Goal: Task Accomplishment & Management: Complete application form

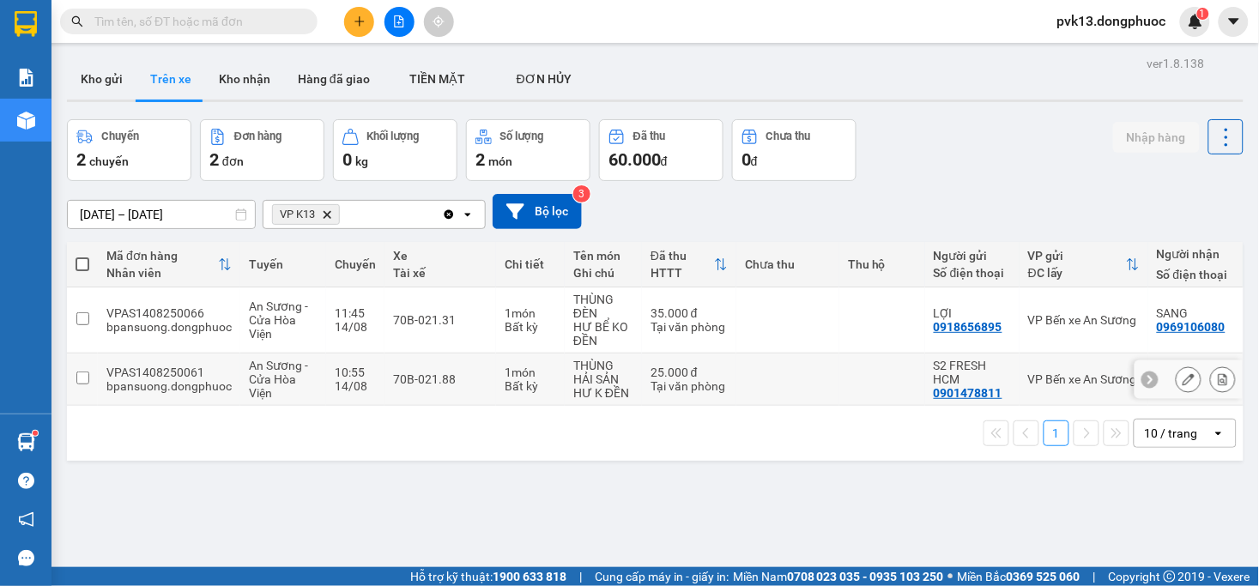
click at [840, 386] on td at bounding box center [883, 380] width 86 height 52
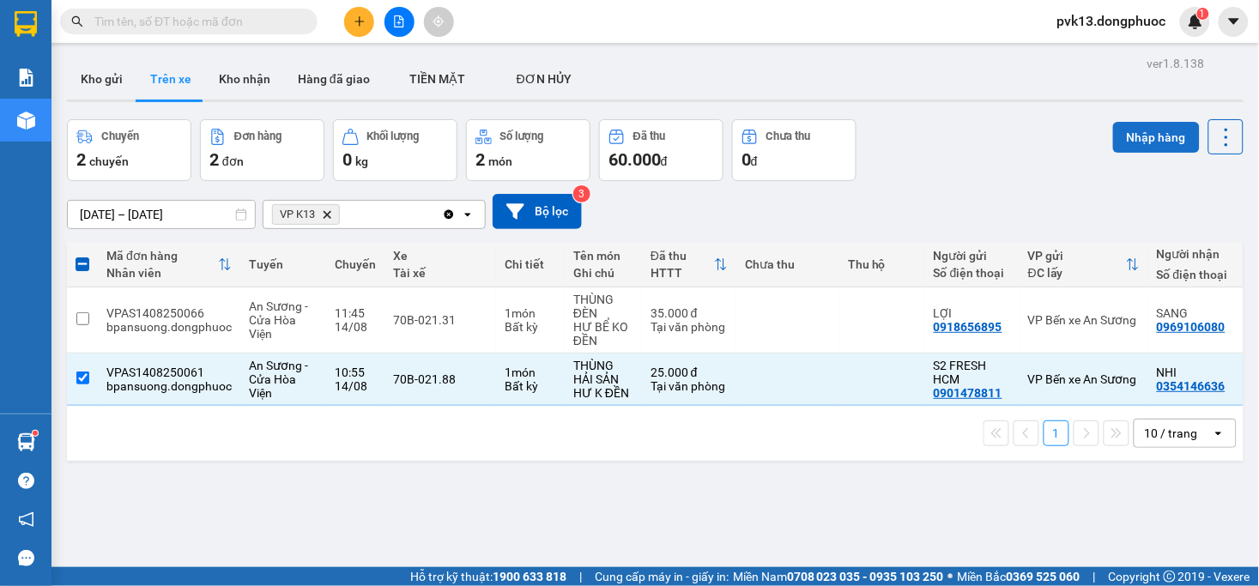
click at [1113, 124] on button "Nhập hàng" at bounding box center [1156, 137] width 87 height 31
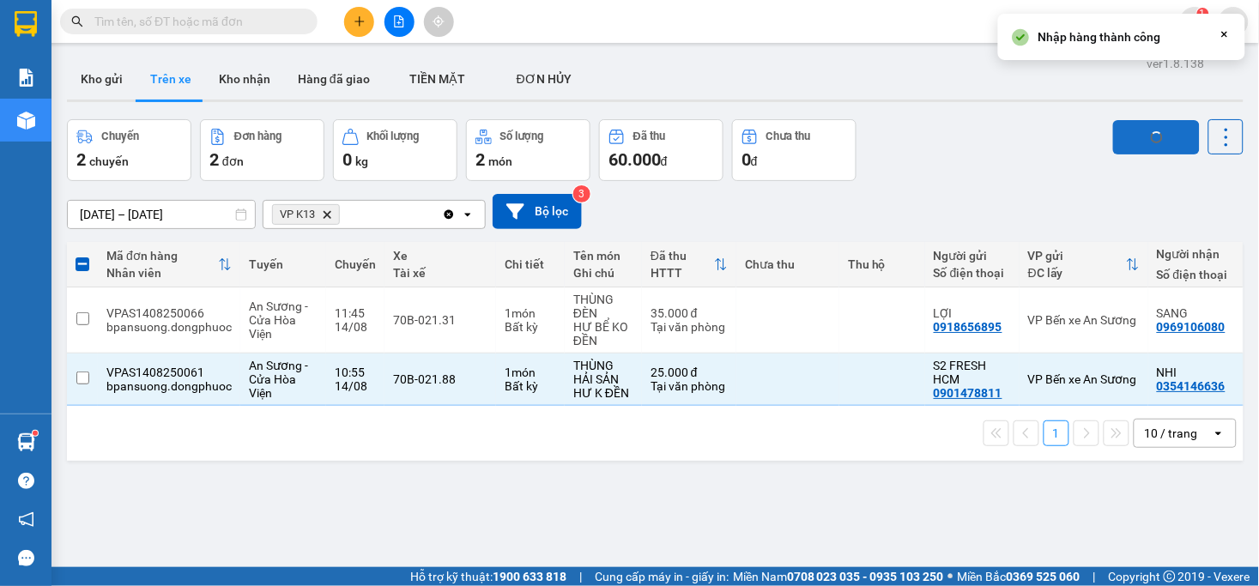
checkbox input "false"
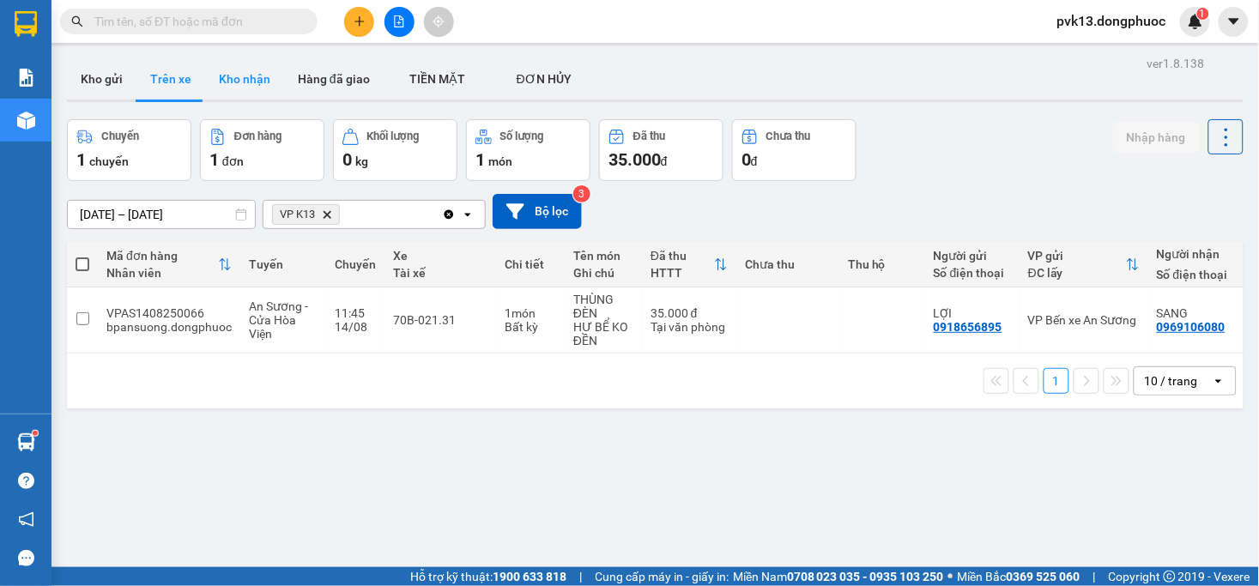
click at [243, 82] on button "Kho nhận" at bounding box center [244, 78] width 79 height 41
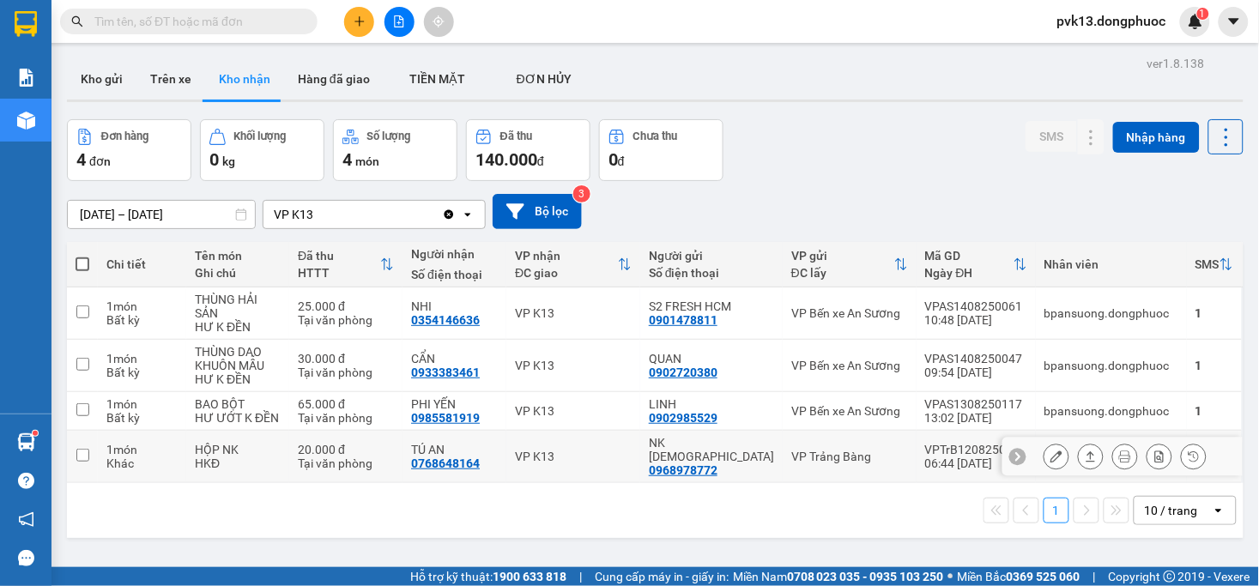
click at [614, 450] on div "VP K13" at bounding box center [573, 457] width 117 height 14
checkbox input "true"
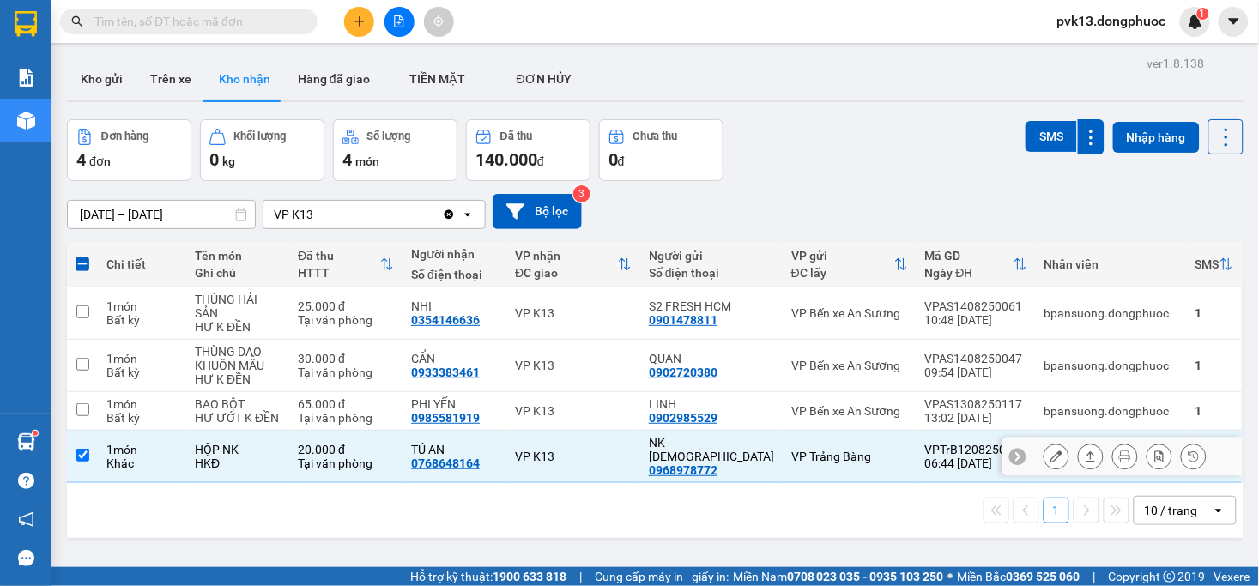
click at [1085, 451] on icon at bounding box center [1091, 457] width 12 height 12
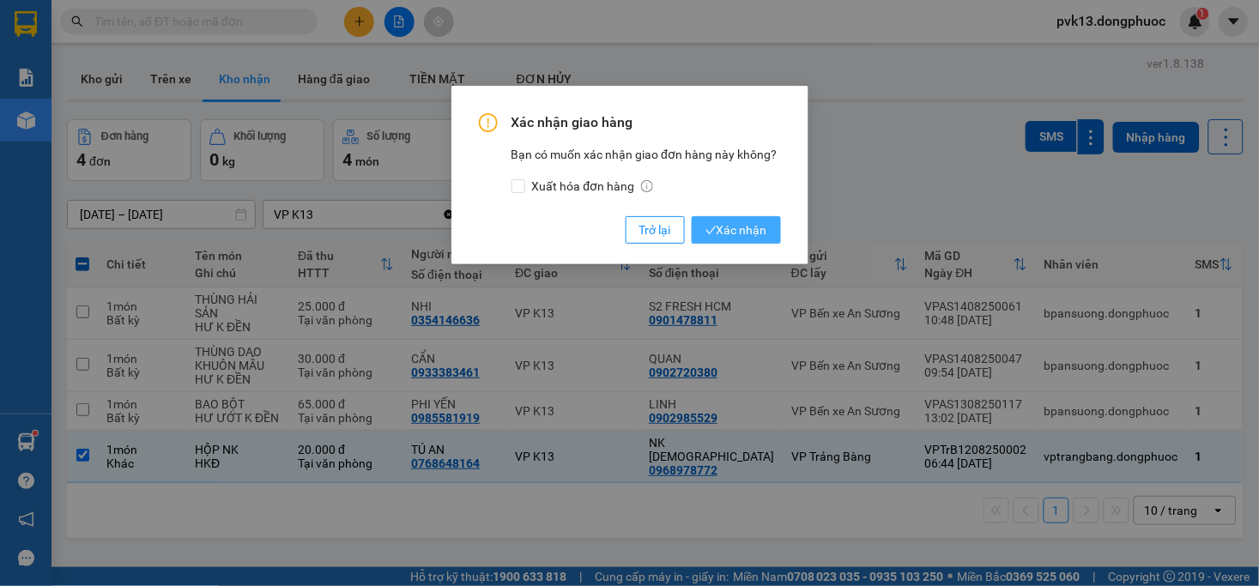
click at [749, 237] on span "Xác nhận" at bounding box center [737, 230] width 62 height 19
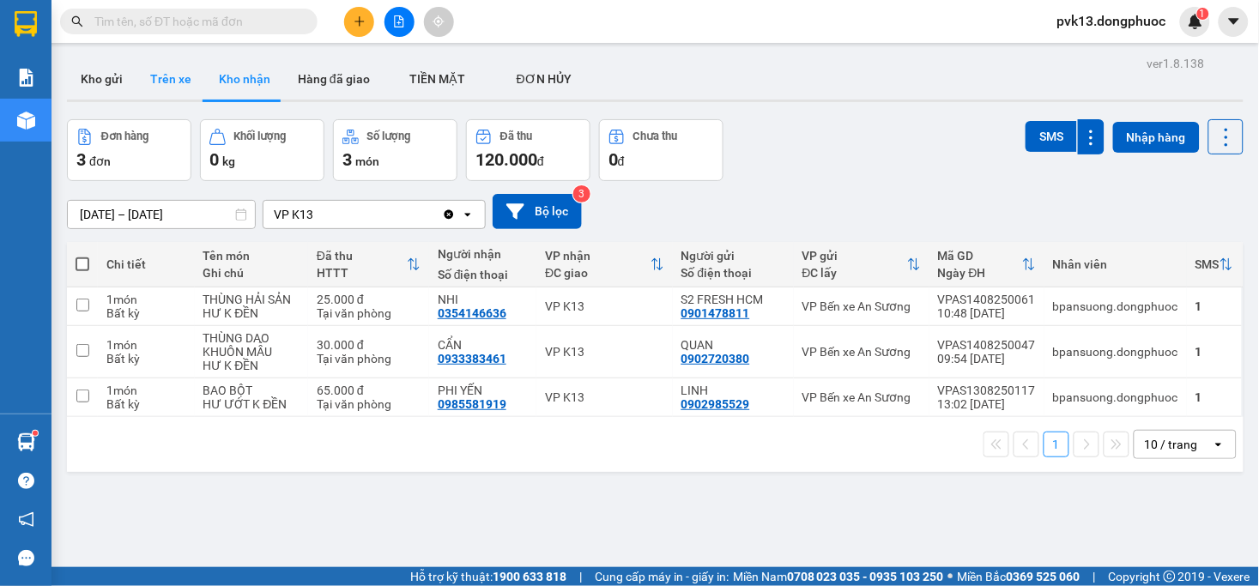
click at [185, 82] on button "Trên xe" at bounding box center [171, 78] width 69 height 41
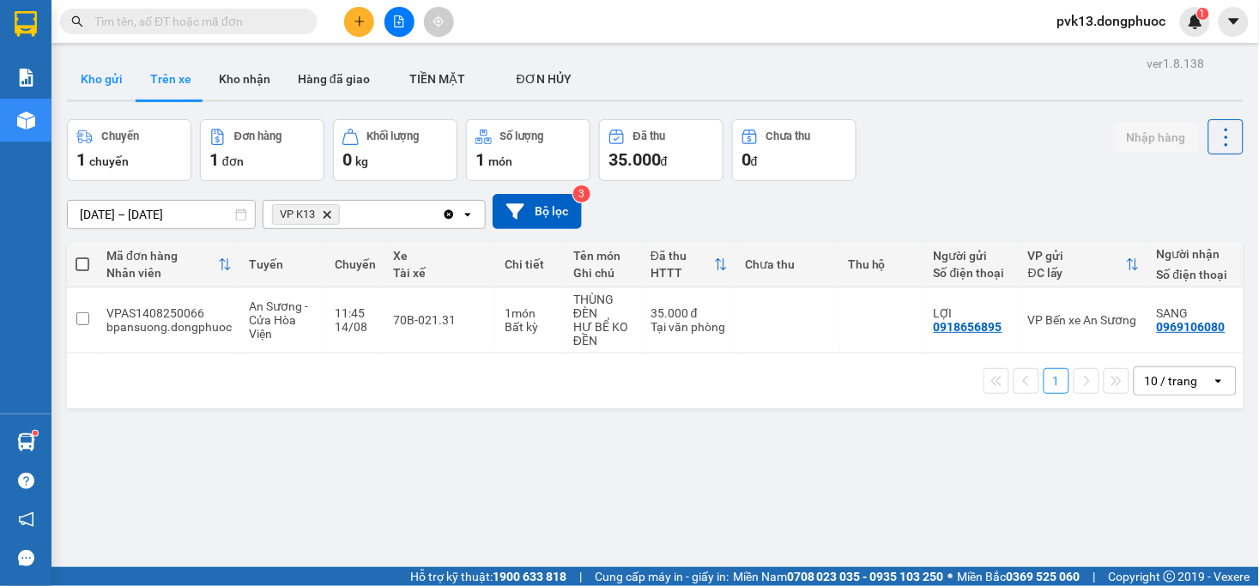
click at [116, 86] on button "Kho gửi" at bounding box center [102, 78] width 70 height 41
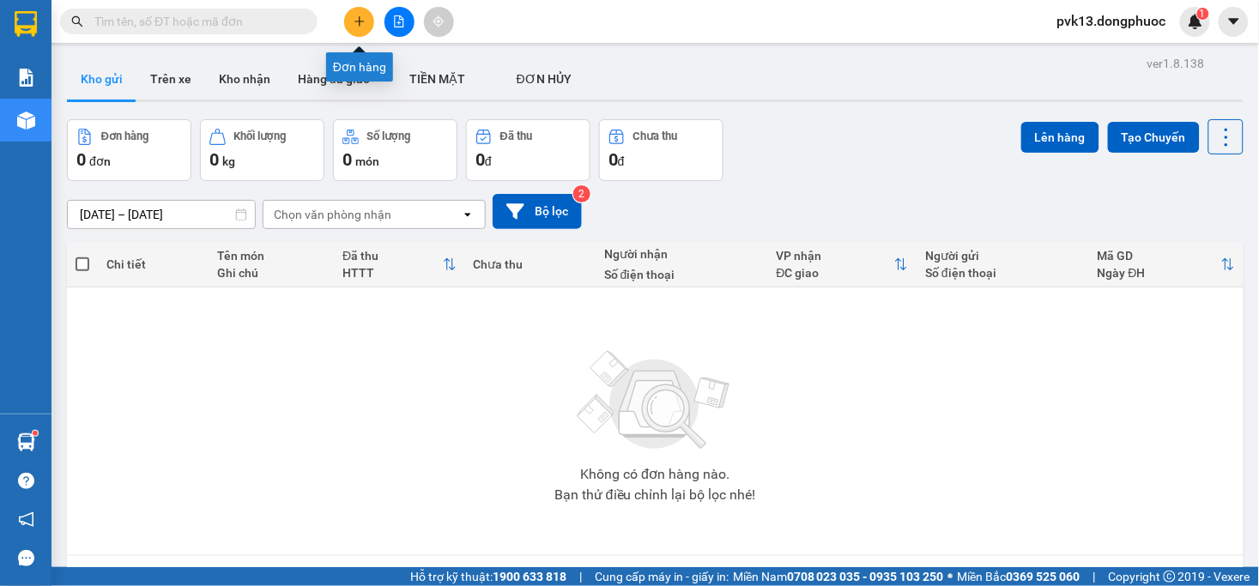
click at [349, 14] on button at bounding box center [359, 22] width 30 height 30
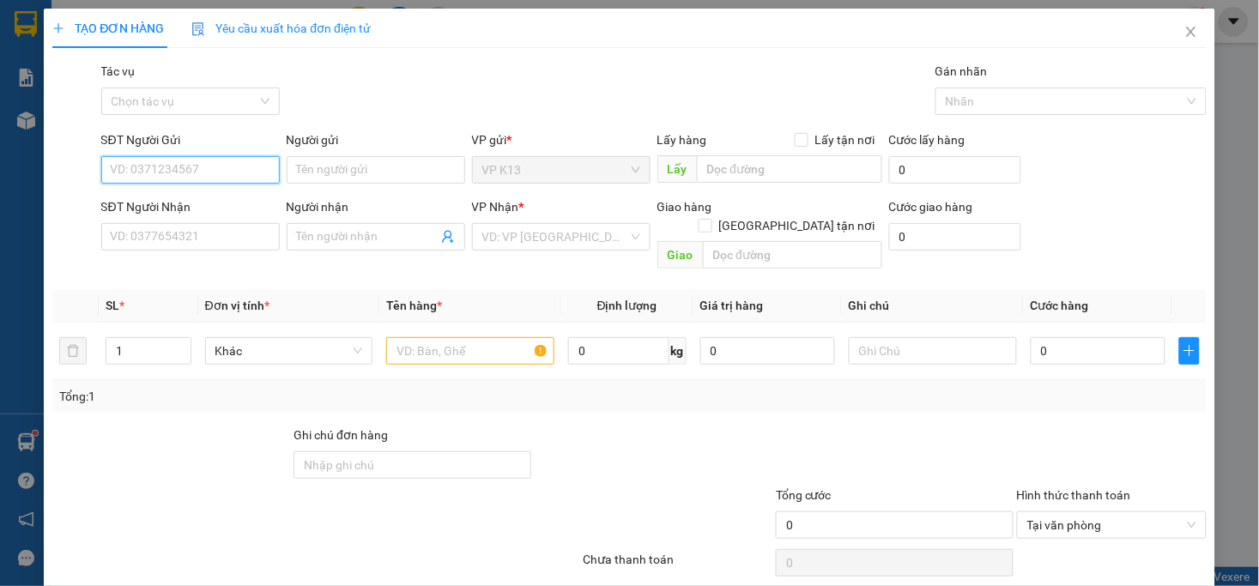
click at [199, 176] on input "SĐT Người Gửi" at bounding box center [190, 169] width 179 height 27
type input "0919191803"
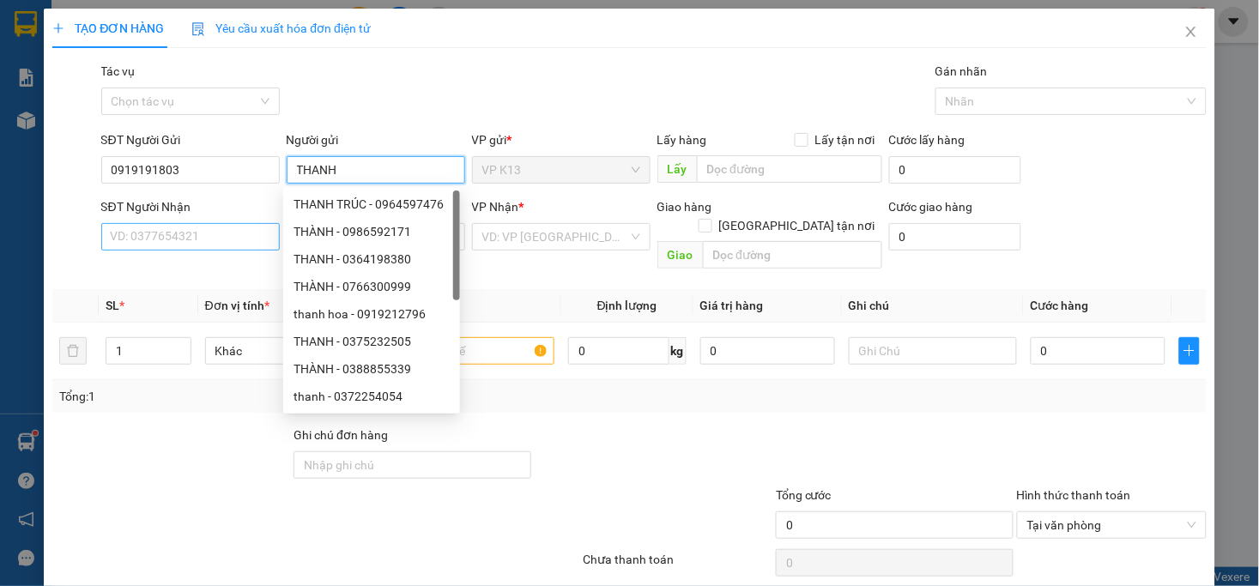
type input "THANH"
click at [206, 246] on input "SĐT Người Nhận" at bounding box center [190, 236] width 179 height 27
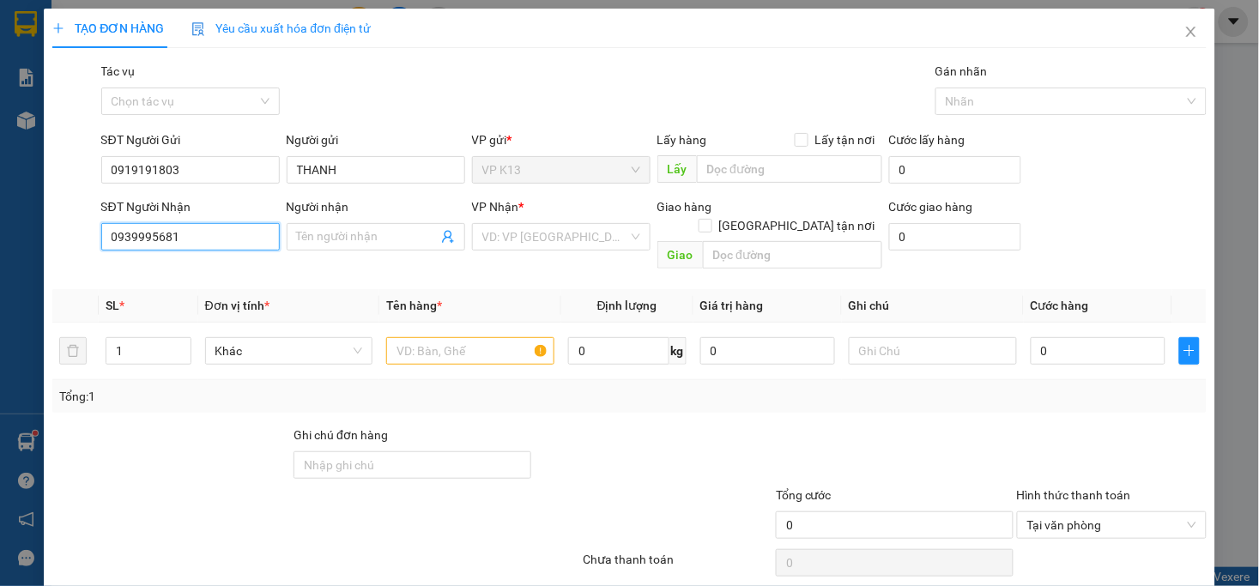
type input "0939995681"
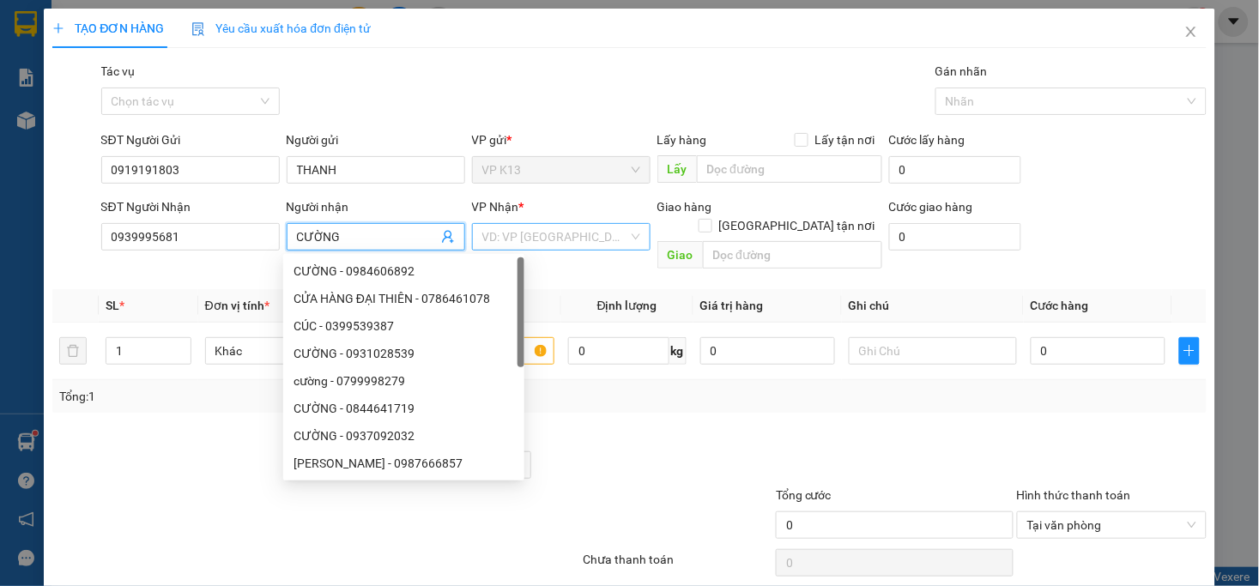
type input "CƯỜNG"
click at [579, 238] on input "search" at bounding box center [555, 237] width 146 height 26
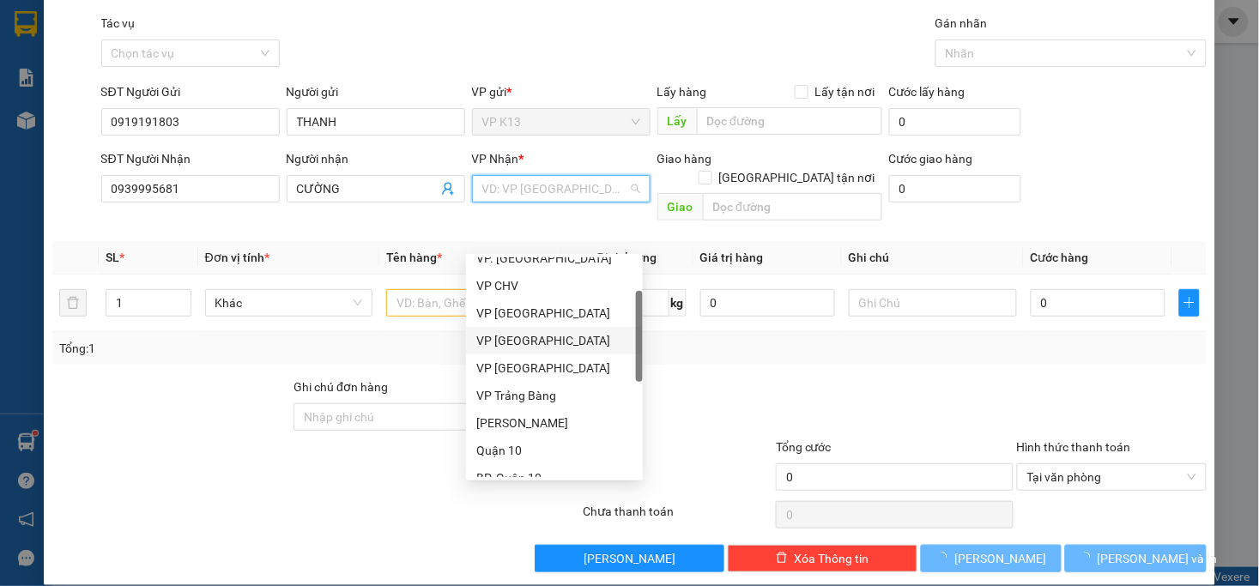
scroll to position [191, 0]
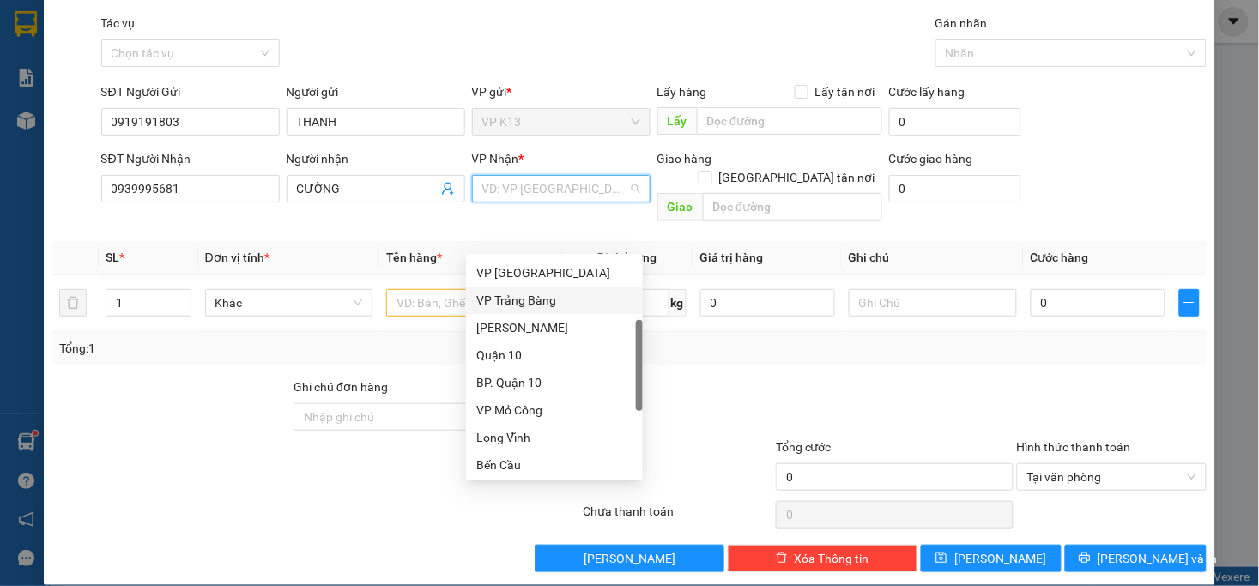
click at [522, 306] on div "VP Trảng Bàng" at bounding box center [554, 300] width 156 height 19
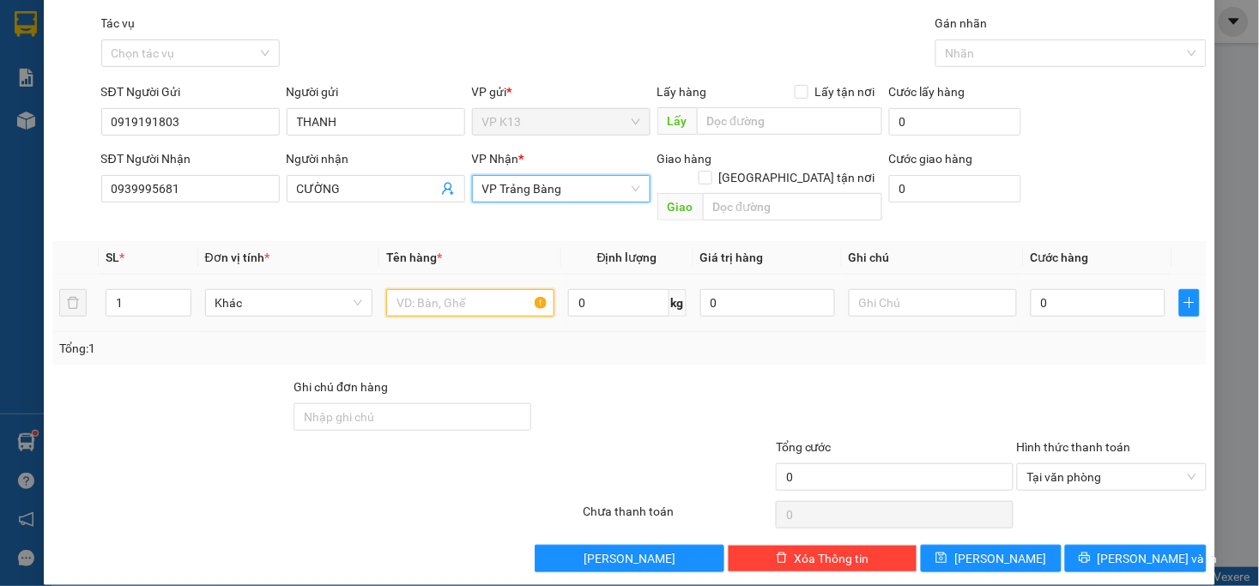
click at [482, 289] on input "text" at bounding box center [470, 302] width 168 height 27
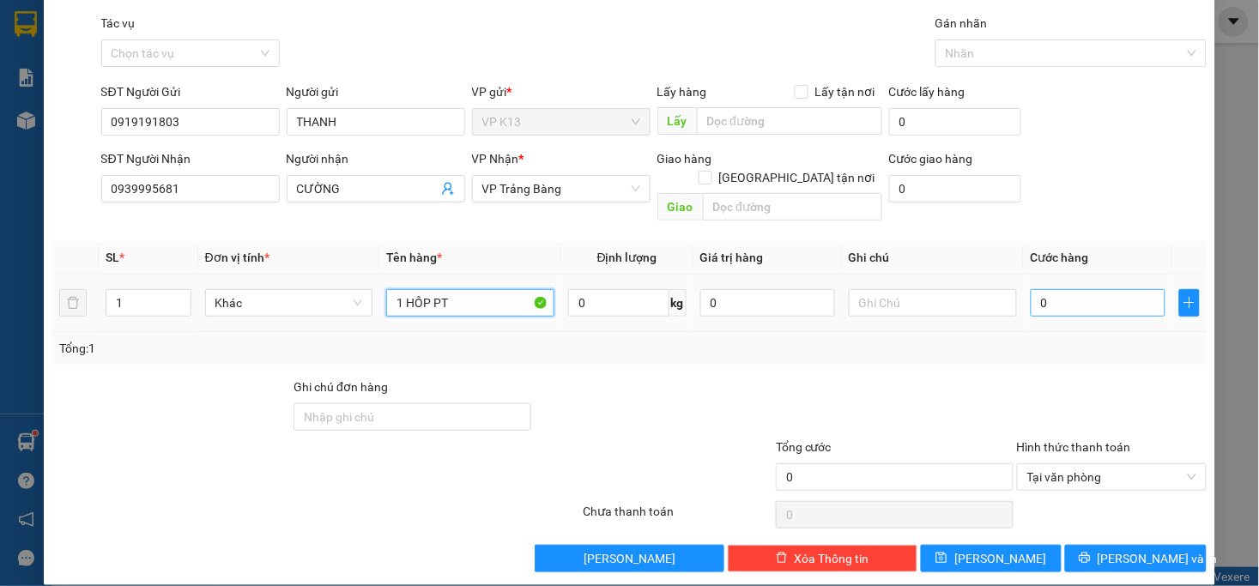
type input "1 HÔP PT"
click at [1094, 289] on input "0" at bounding box center [1098, 302] width 135 height 27
type input "2"
type input "20"
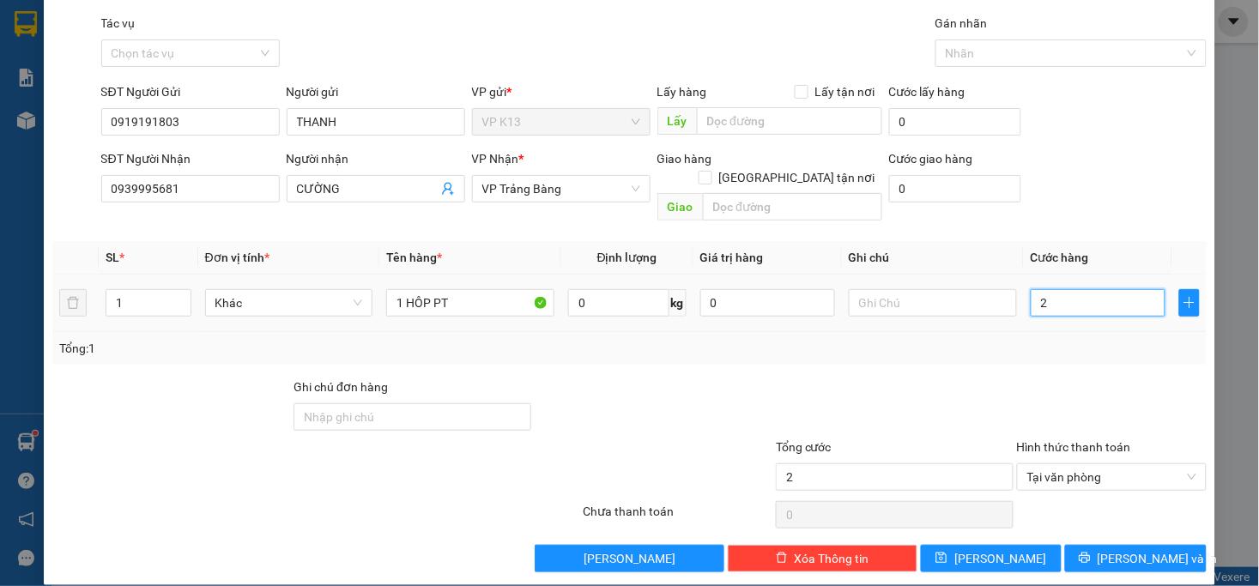
type input "20"
type input "20.000"
click at [955, 378] on div at bounding box center [894, 408] width 241 height 60
click at [1108, 549] on span "[PERSON_NAME] và In" at bounding box center [1158, 558] width 120 height 19
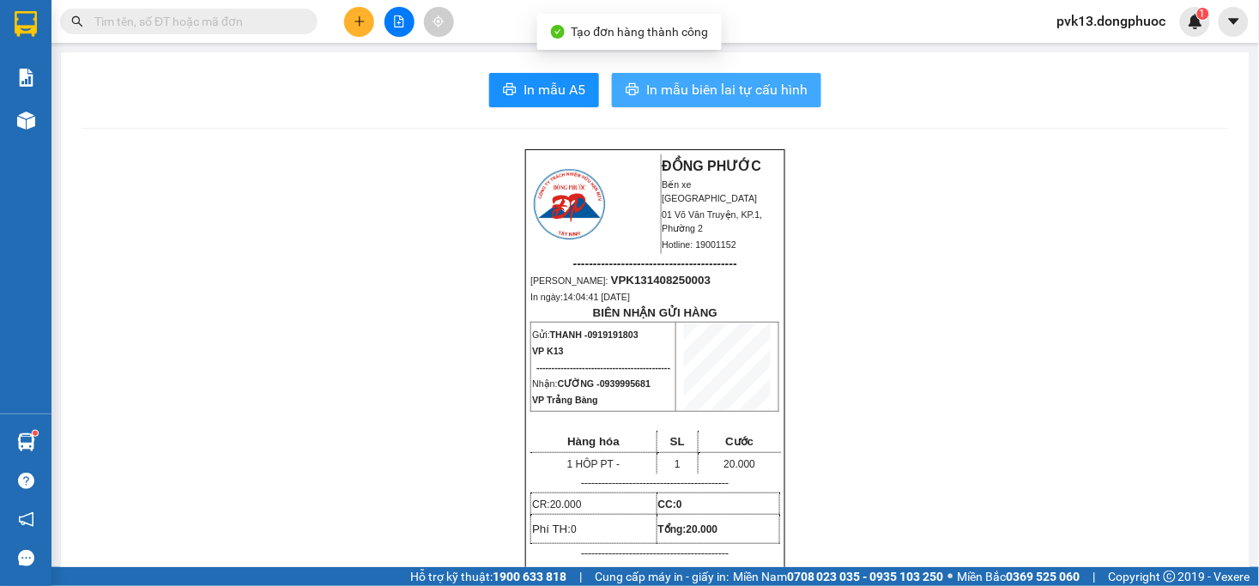
click at [679, 88] on span "In mẫu biên lai tự cấu hình" at bounding box center [726, 89] width 161 height 21
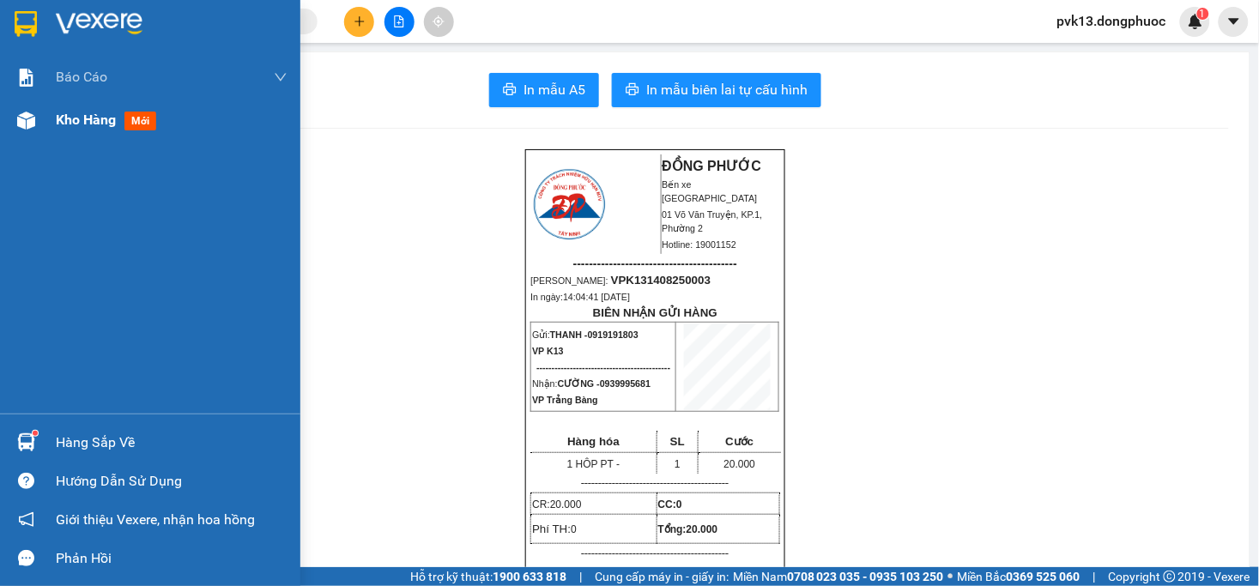
click at [35, 112] on div at bounding box center [26, 121] width 30 height 30
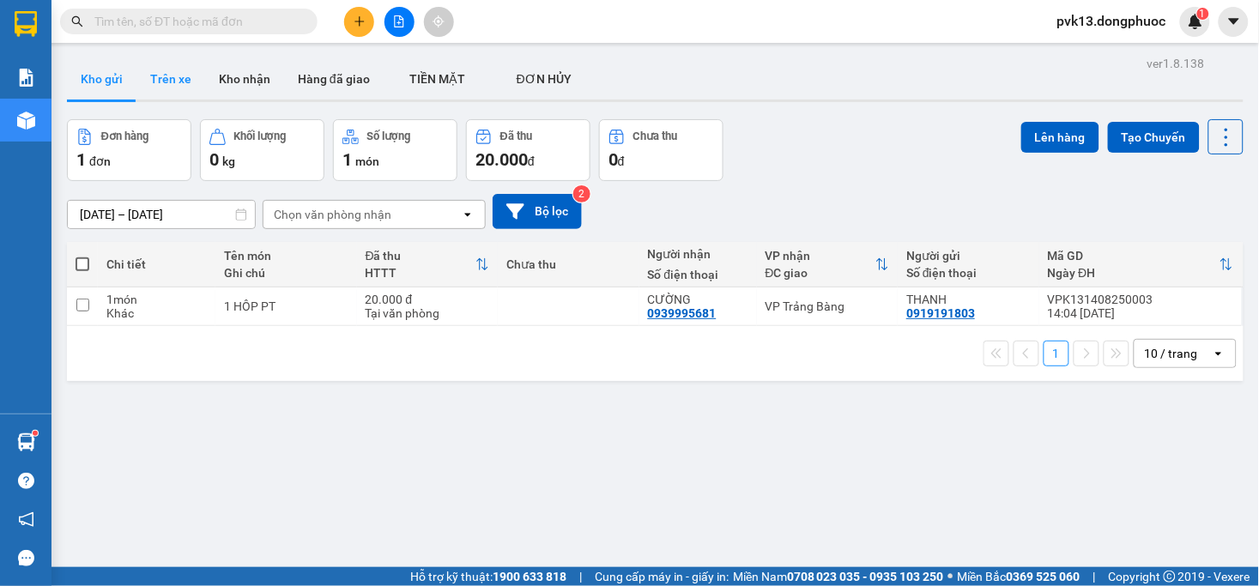
click at [168, 75] on button "Trên xe" at bounding box center [171, 78] width 69 height 41
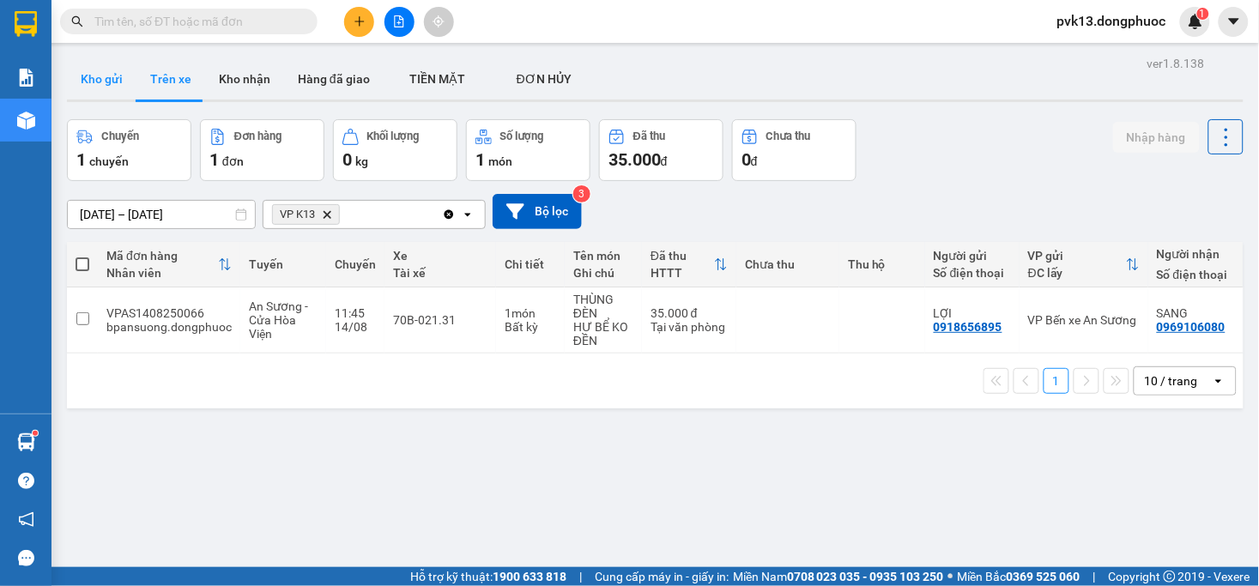
click at [98, 81] on button "Kho gửi" at bounding box center [102, 78] width 70 height 41
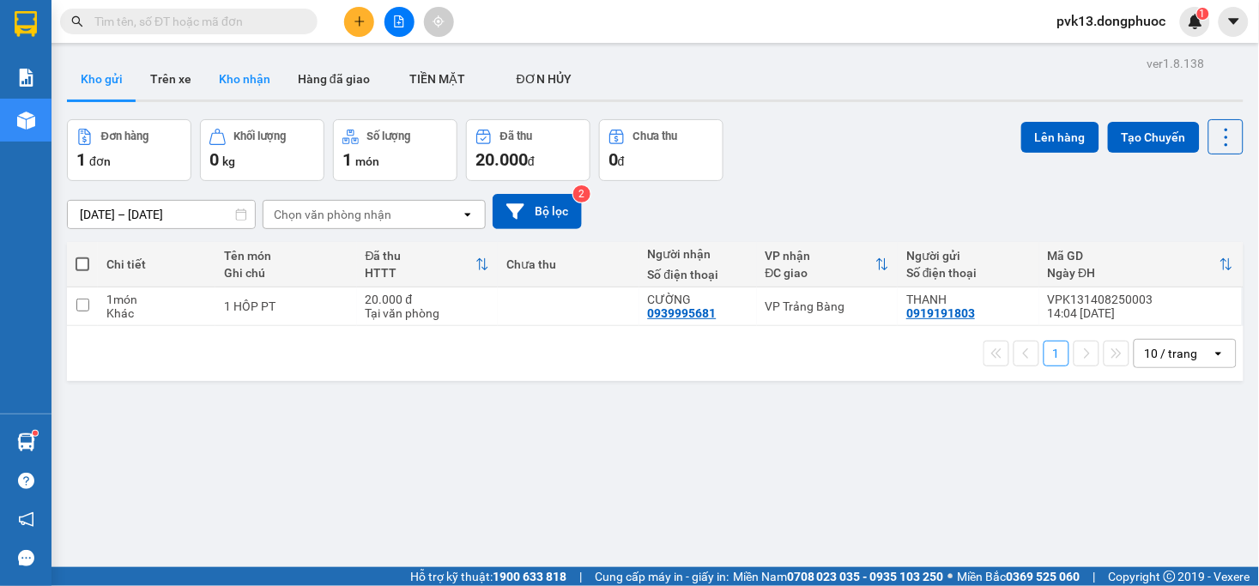
click at [226, 87] on button "Kho nhận" at bounding box center [244, 78] width 79 height 41
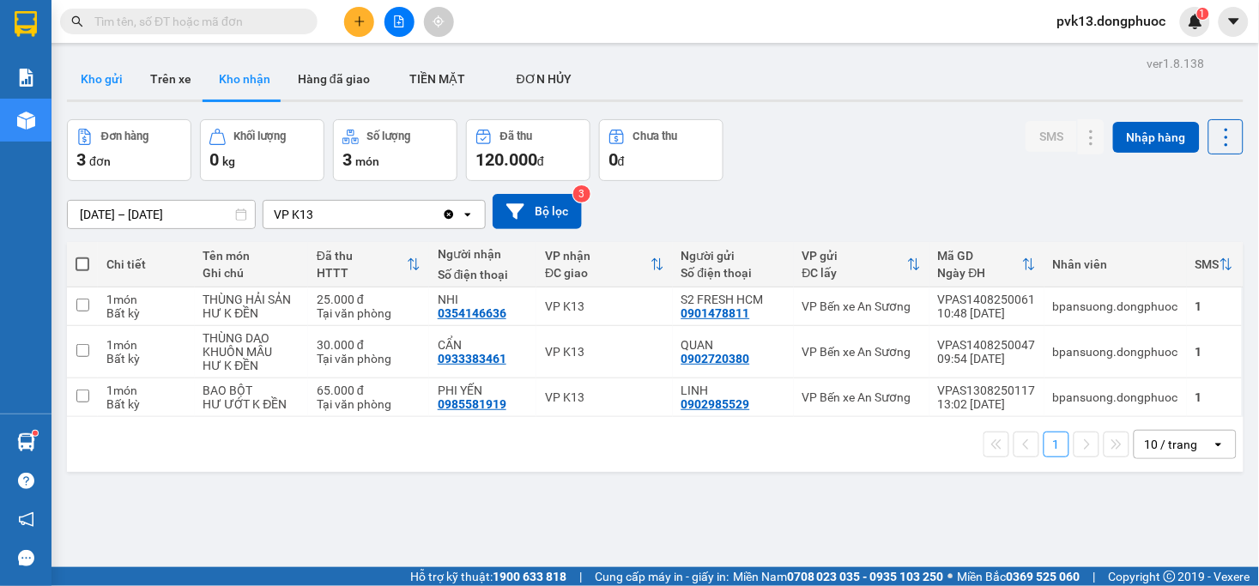
click at [112, 74] on button "Kho gửi" at bounding box center [102, 78] width 70 height 41
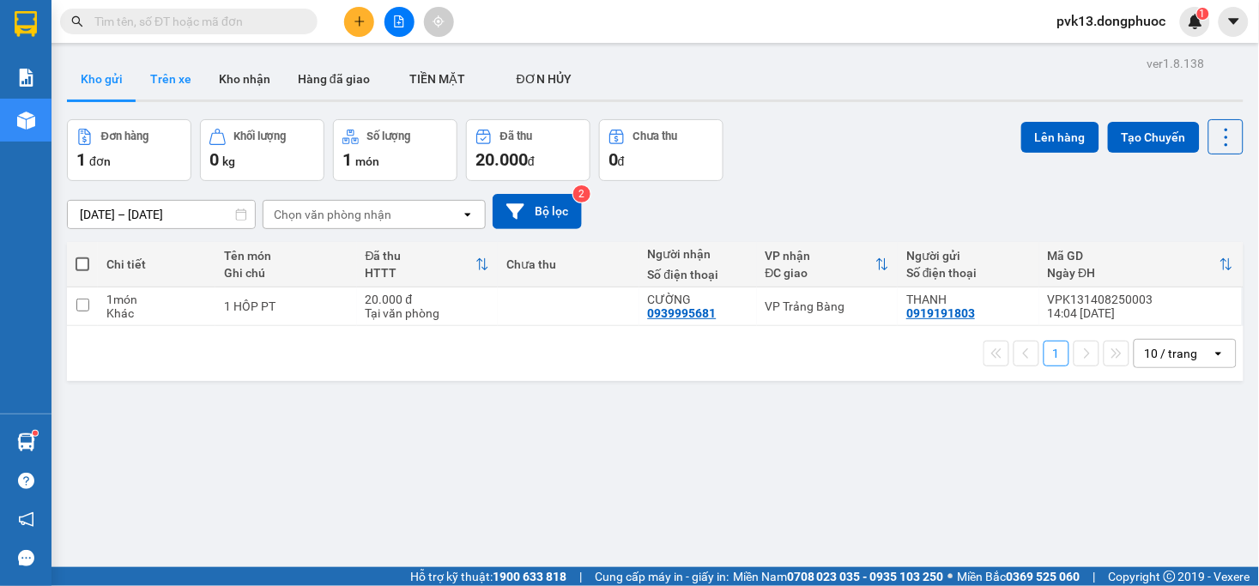
click at [156, 82] on button "Trên xe" at bounding box center [171, 78] width 69 height 41
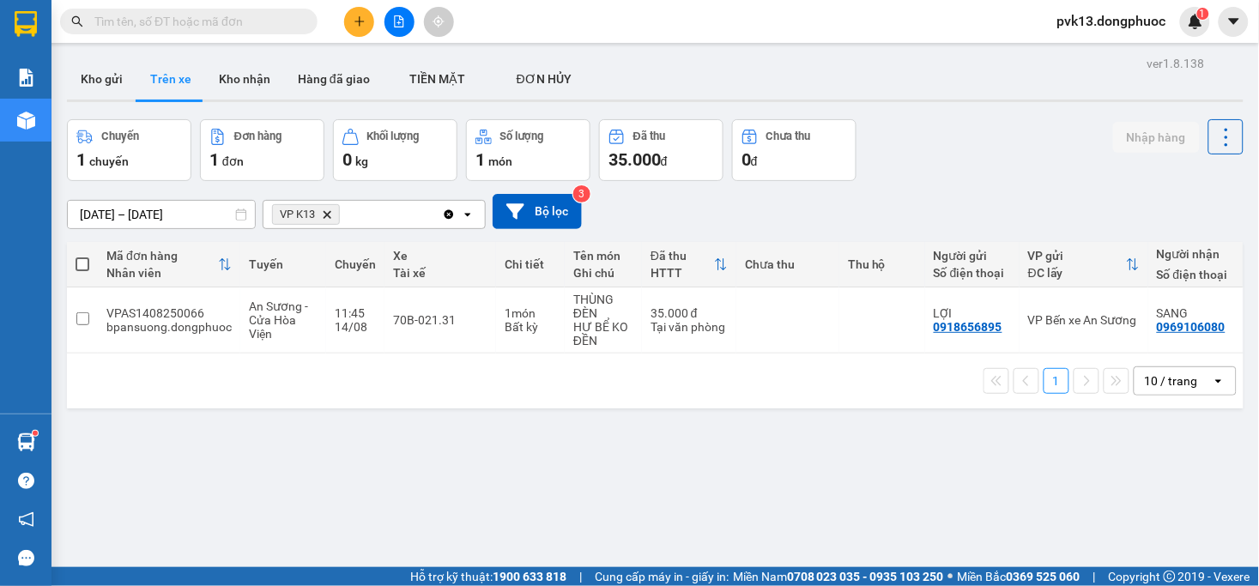
drag, startPoint x: 112, startPoint y: 78, endPoint x: 325, endPoint y: 44, distance: 214.8
click at [110, 78] on button "Kho gửi" at bounding box center [102, 78] width 70 height 41
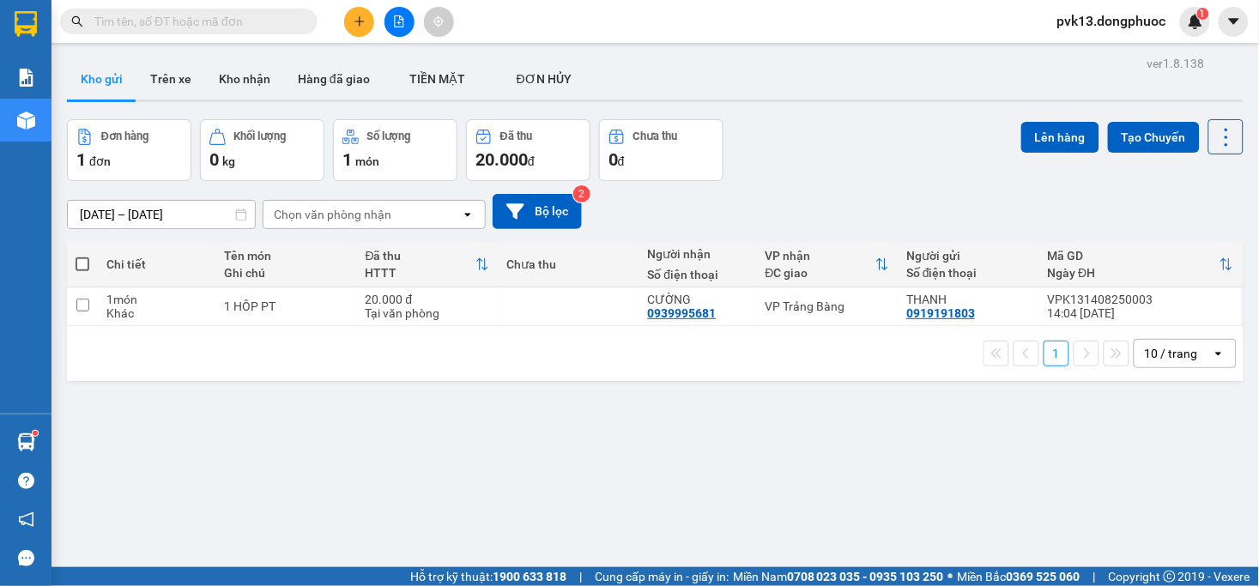
click at [353, 29] on button at bounding box center [359, 22] width 30 height 30
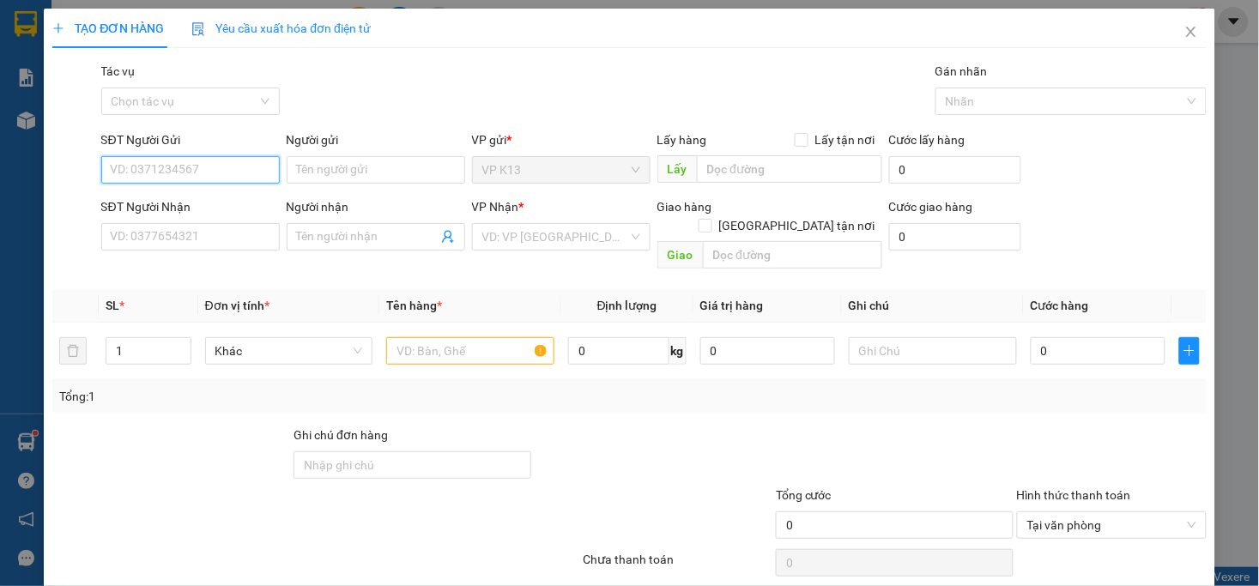
click at [186, 176] on input "SĐT Người Gửi" at bounding box center [190, 169] width 179 height 27
type input "0343729848"
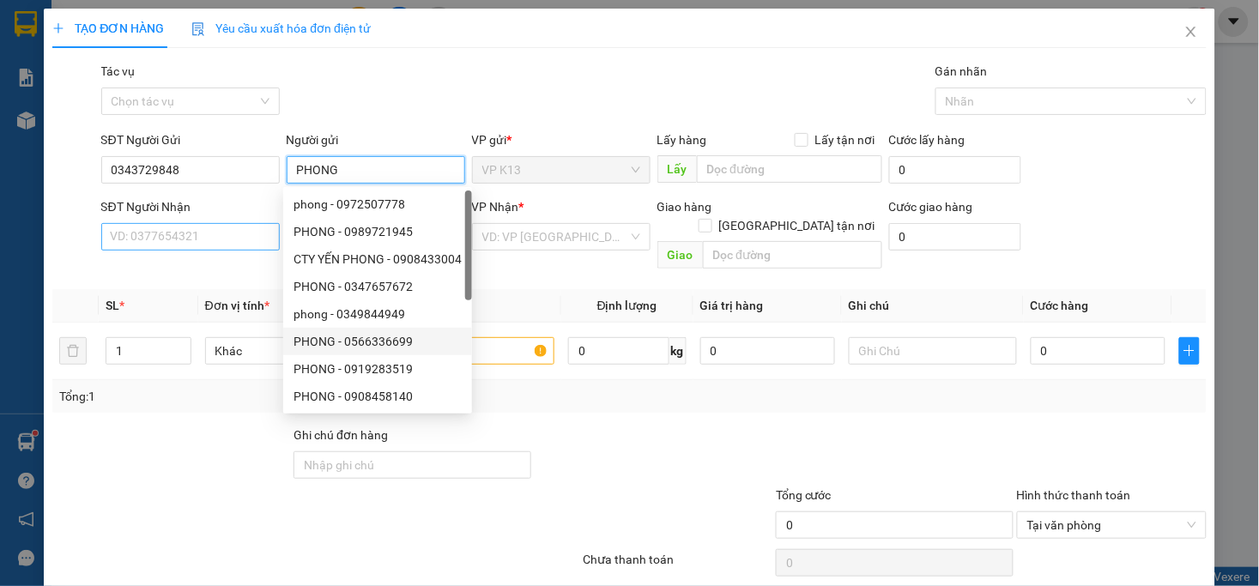
type input "PHONG"
click at [127, 236] on input "SĐT Người Nhận" at bounding box center [190, 236] width 179 height 27
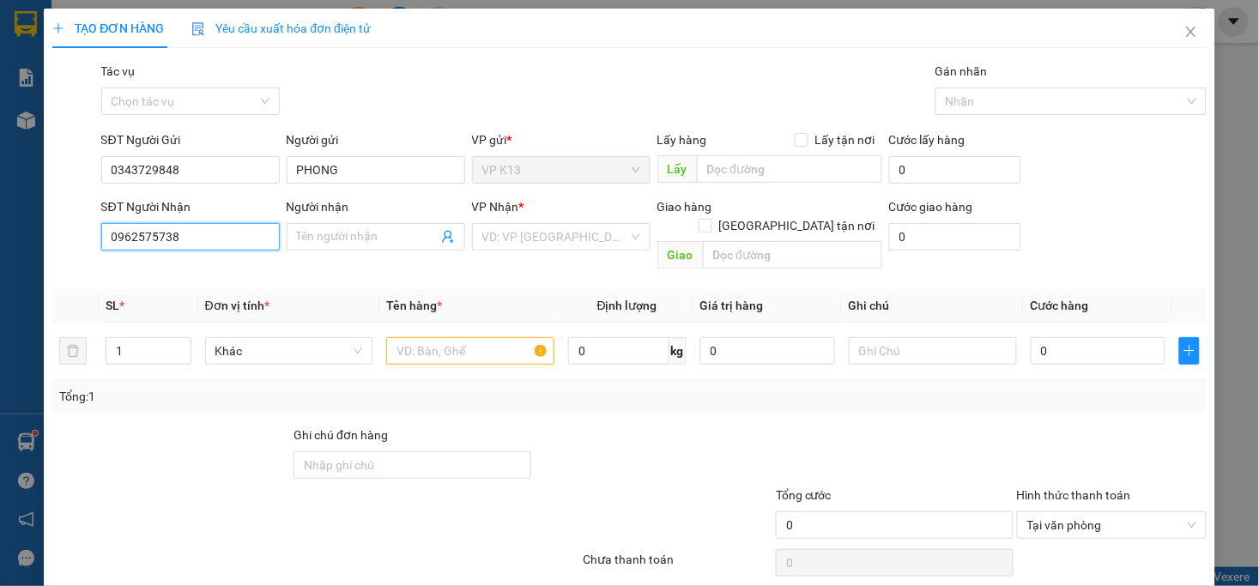
type input "0962575738"
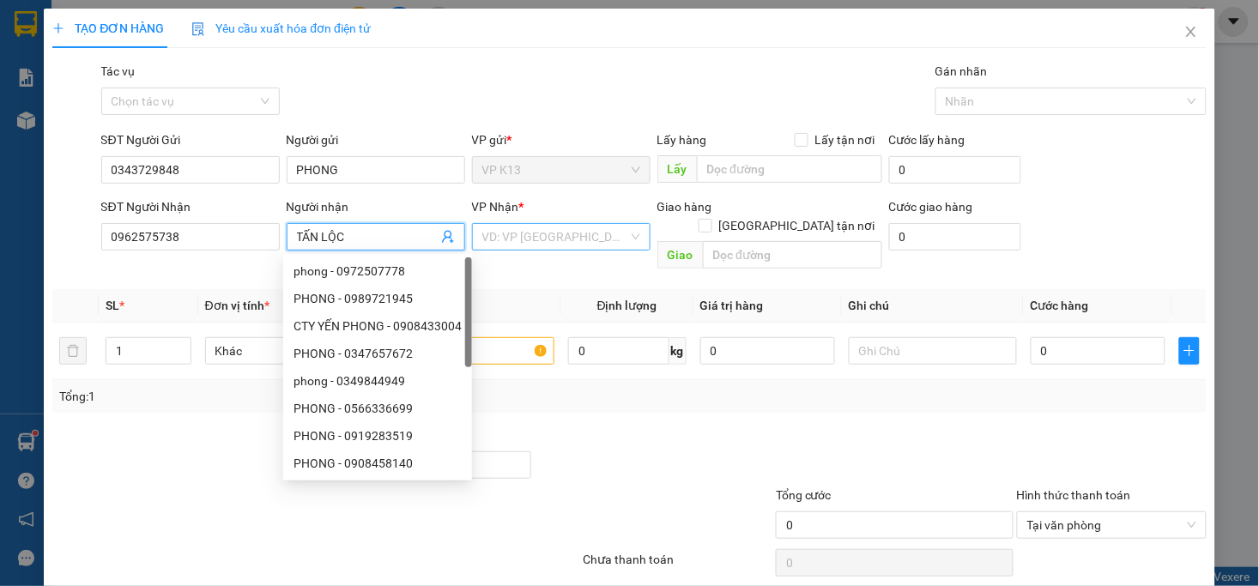
type input "TẤN LỘC"
click at [567, 232] on input "search" at bounding box center [555, 237] width 146 height 26
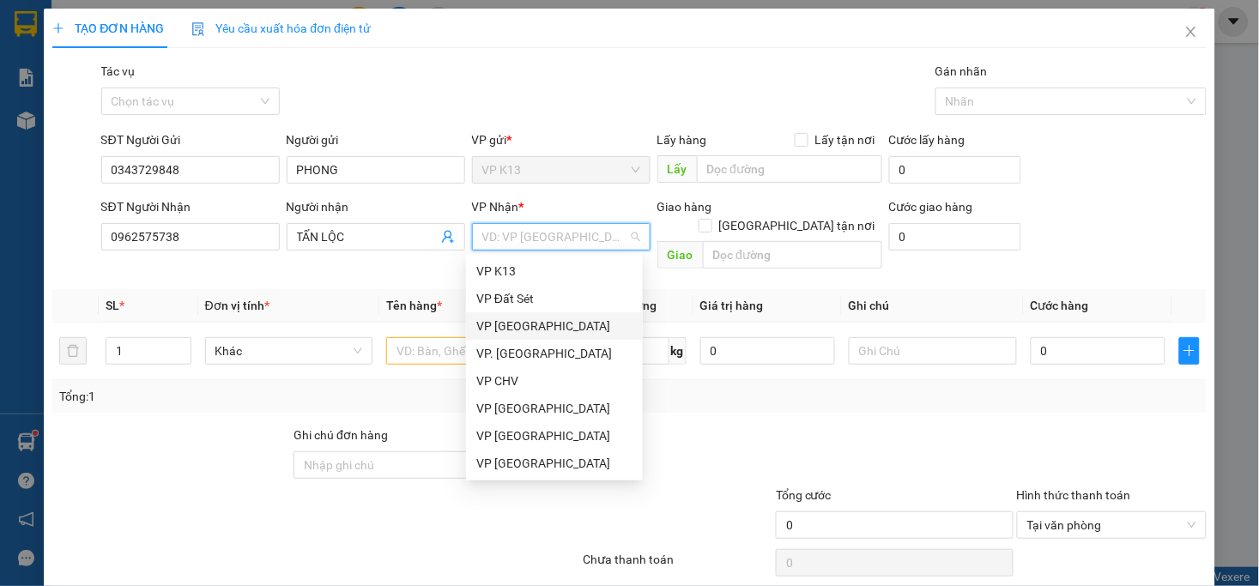
scroll to position [48, 0]
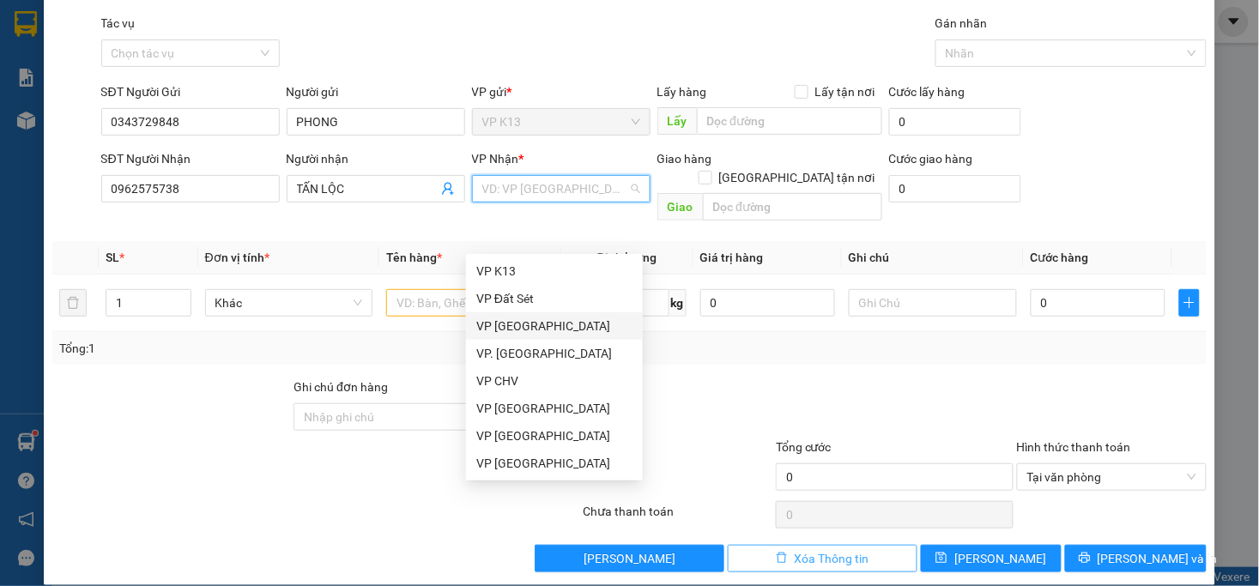
click at [852, 549] on span "Xóa Thông tin" at bounding box center [832, 558] width 75 height 19
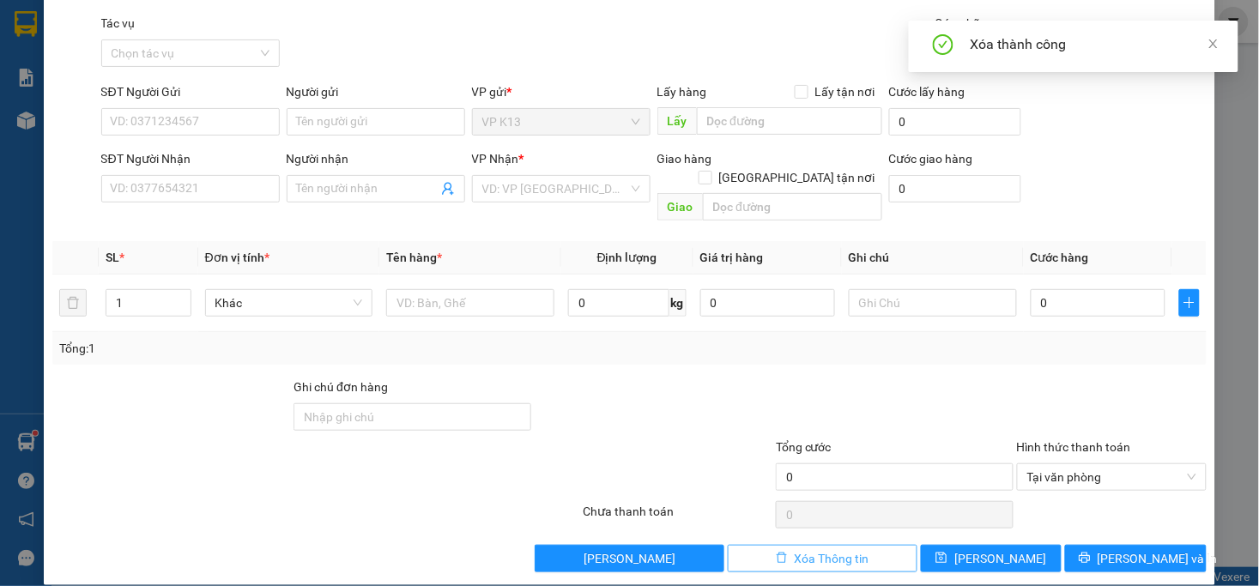
scroll to position [0, 0]
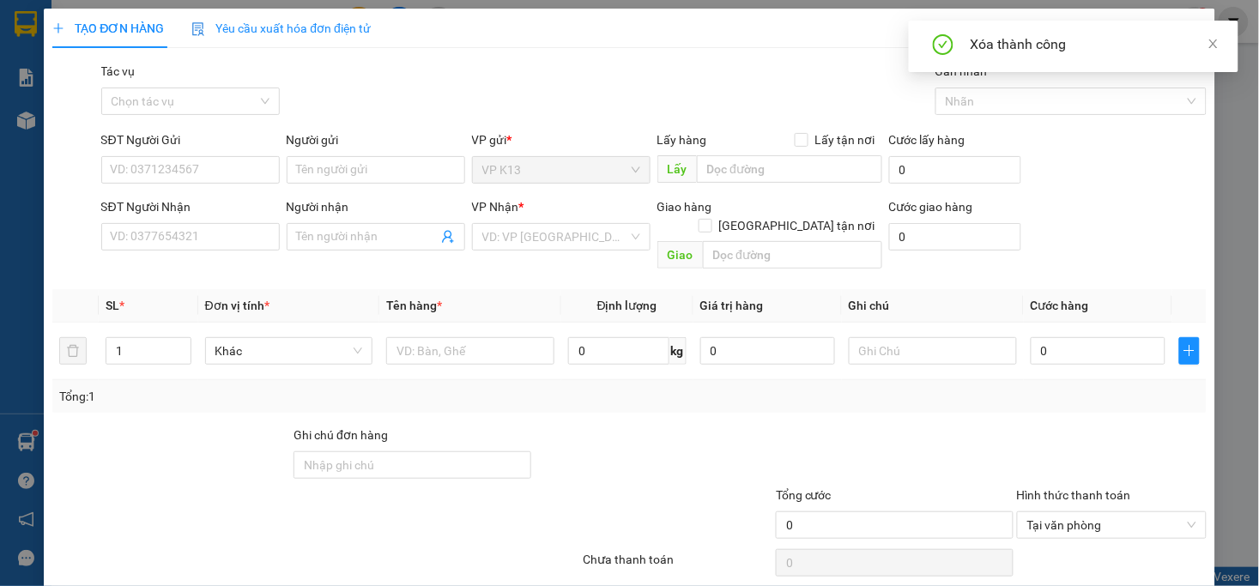
click at [1221, 47] on div "Xóa thành công" at bounding box center [1074, 47] width 330 height 52
click at [1214, 43] on icon "close" at bounding box center [1214, 44] width 12 height 12
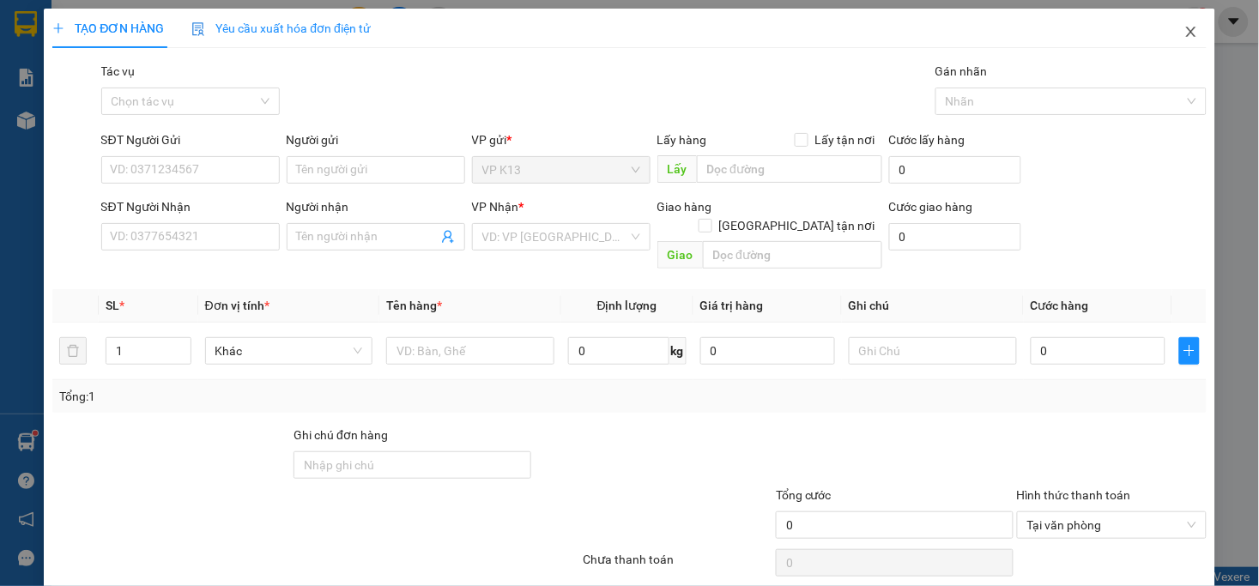
click at [1185, 29] on icon "close" at bounding box center [1192, 32] width 14 height 14
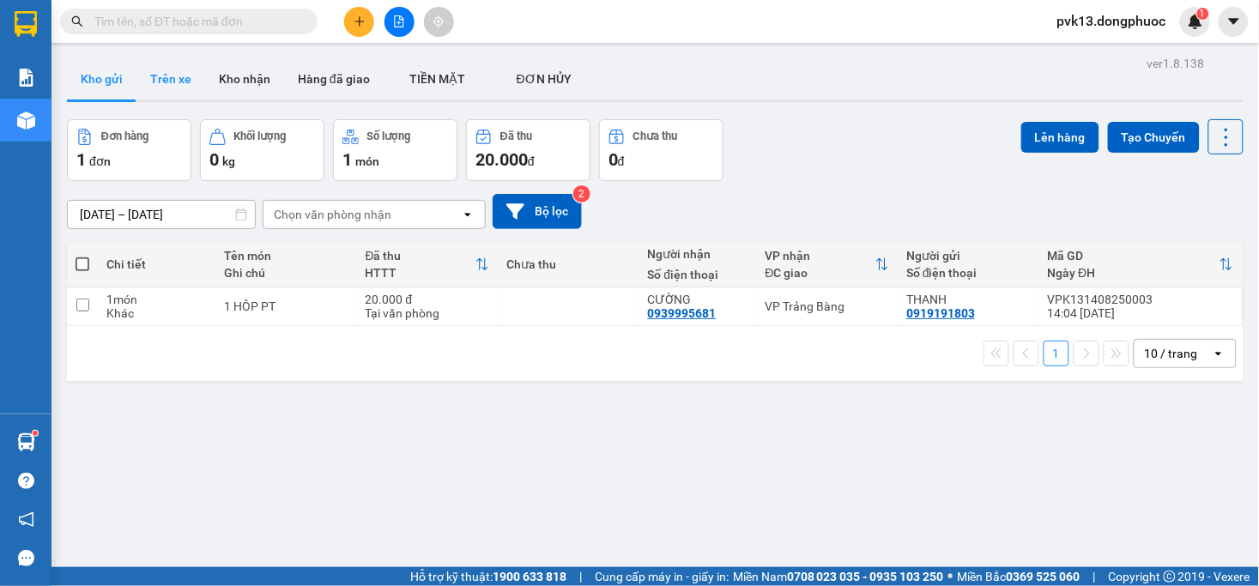
click at [174, 81] on button "Trên xe" at bounding box center [171, 78] width 69 height 41
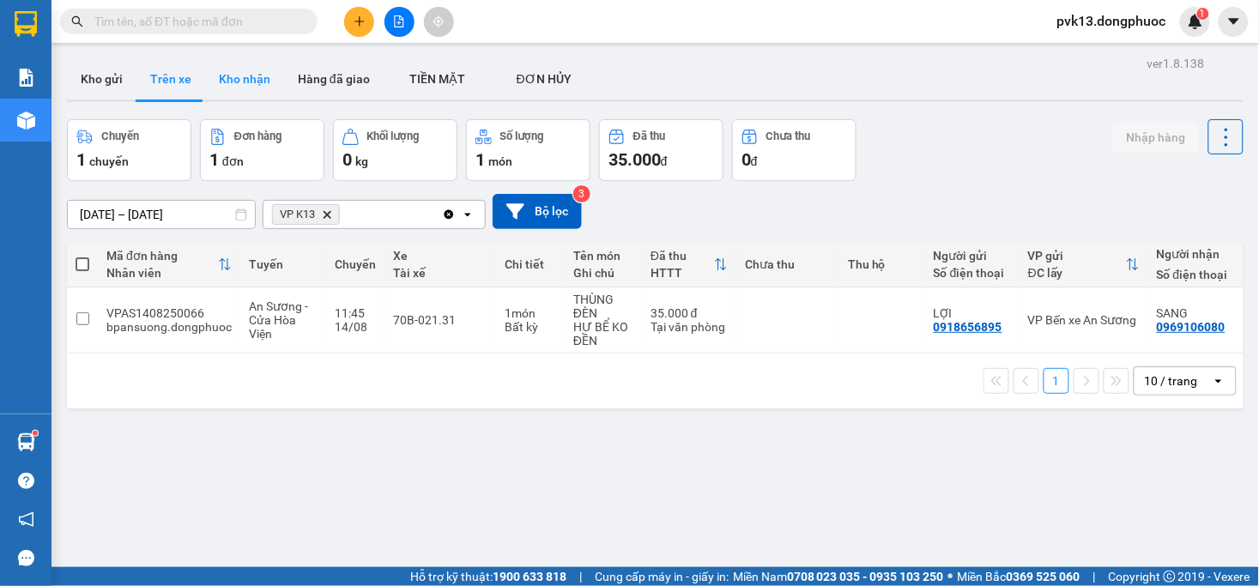
click at [245, 80] on button "Kho nhận" at bounding box center [244, 78] width 79 height 41
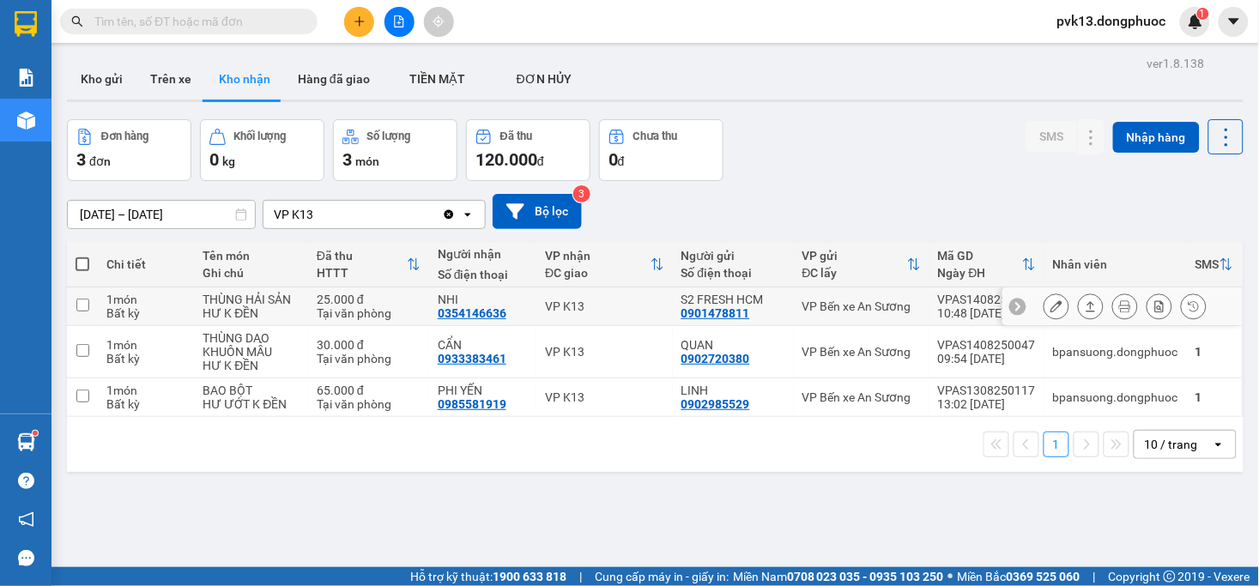
click at [634, 307] on div "VP K13" at bounding box center [604, 307] width 118 height 14
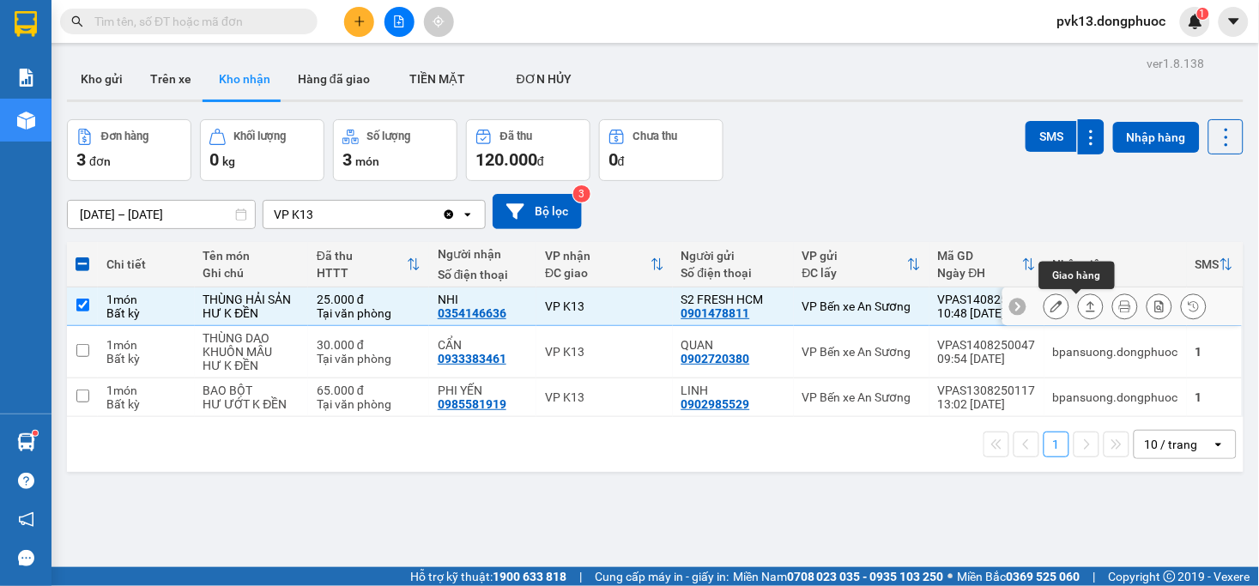
click at [1083, 306] on button at bounding box center [1091, 307] width 24 height 30
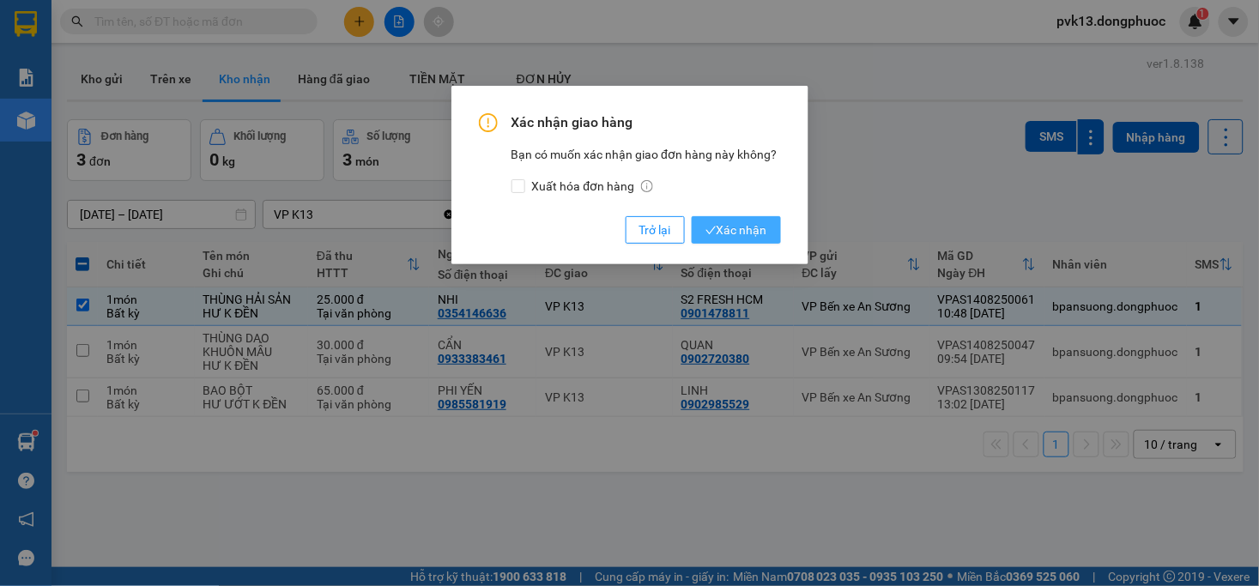
click at [750, 228] on span "Xác nhận" at bounding box center [737, 230] width 62 height 19
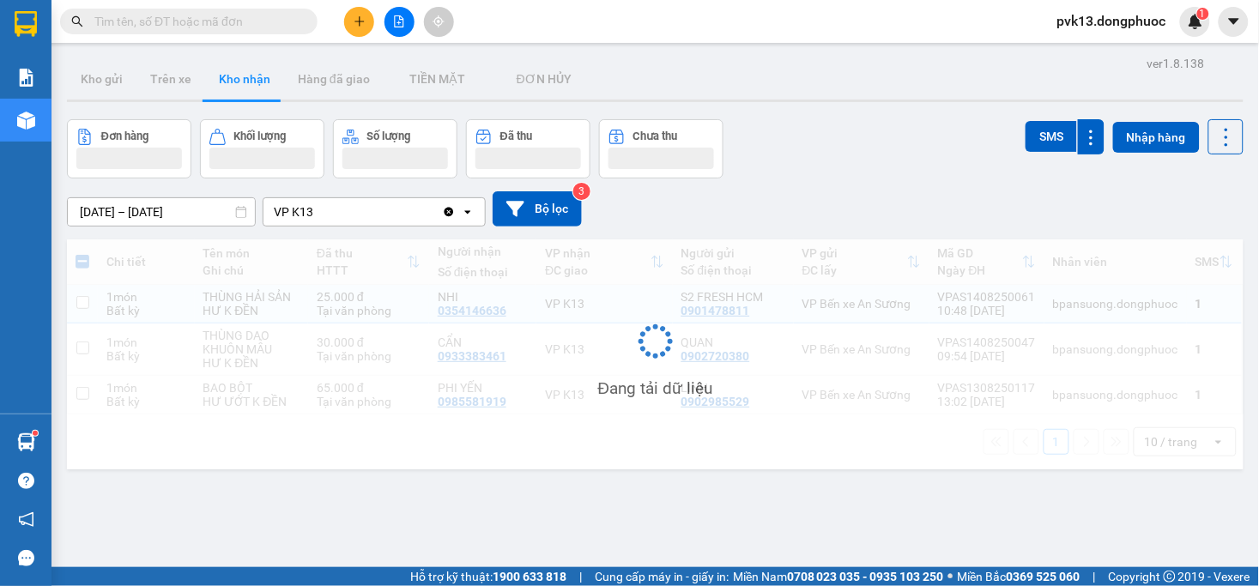
checkbox input "false"
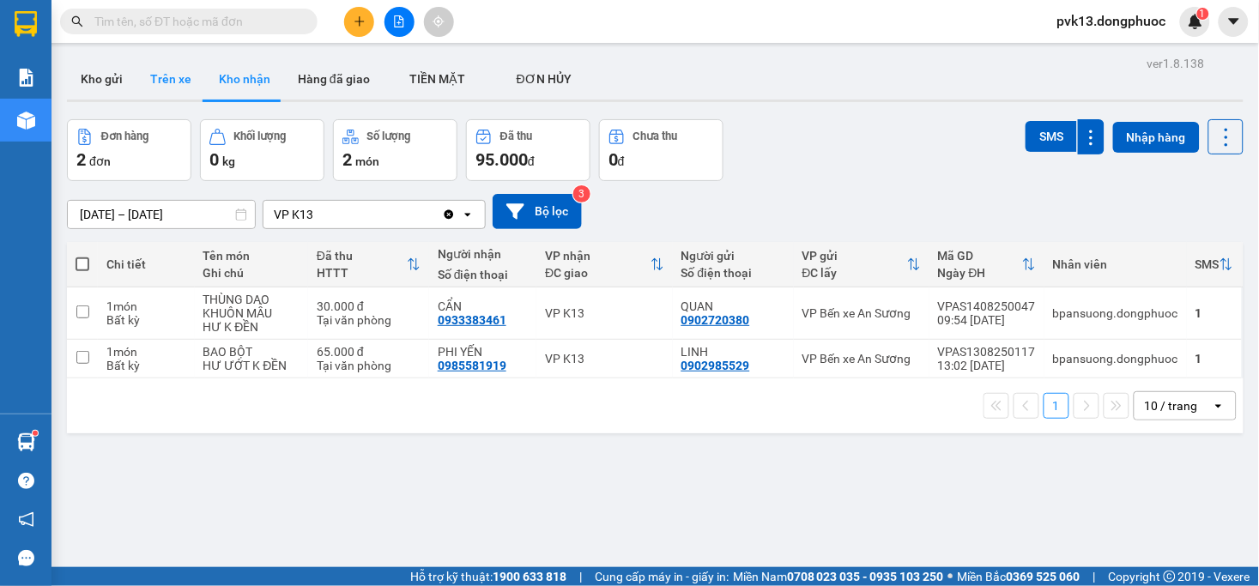
click at [160, 78] on button "Trên xe" at bounding box center [171, 78] width 69 height 41
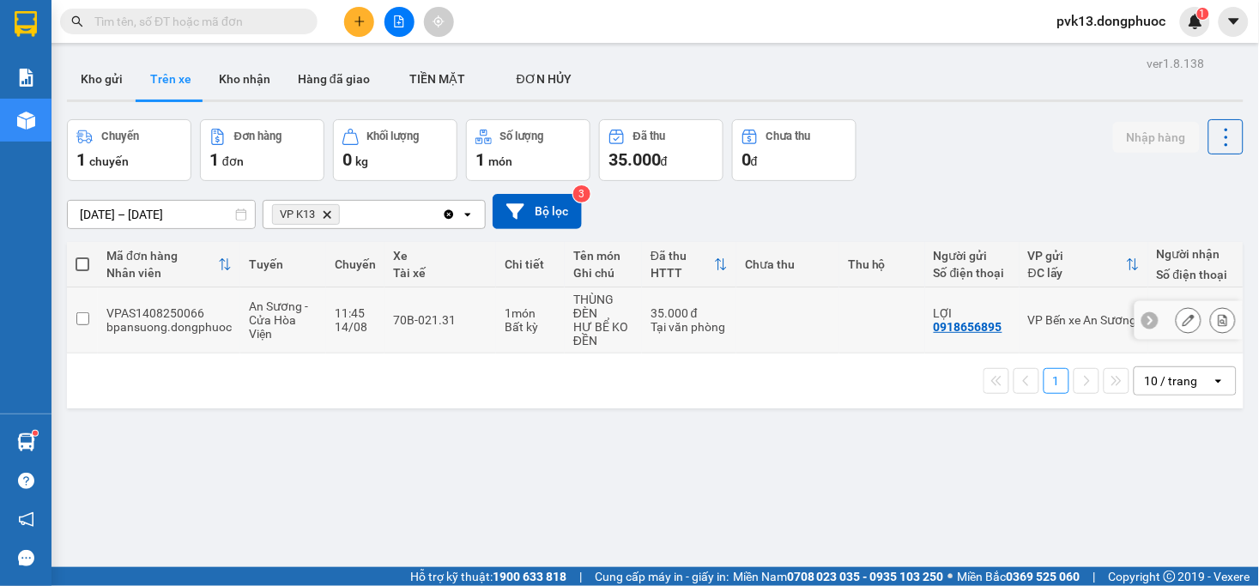
click at [492, 331] on td "70B-021.31" at bounding box center [441, 321] width 112 height 66
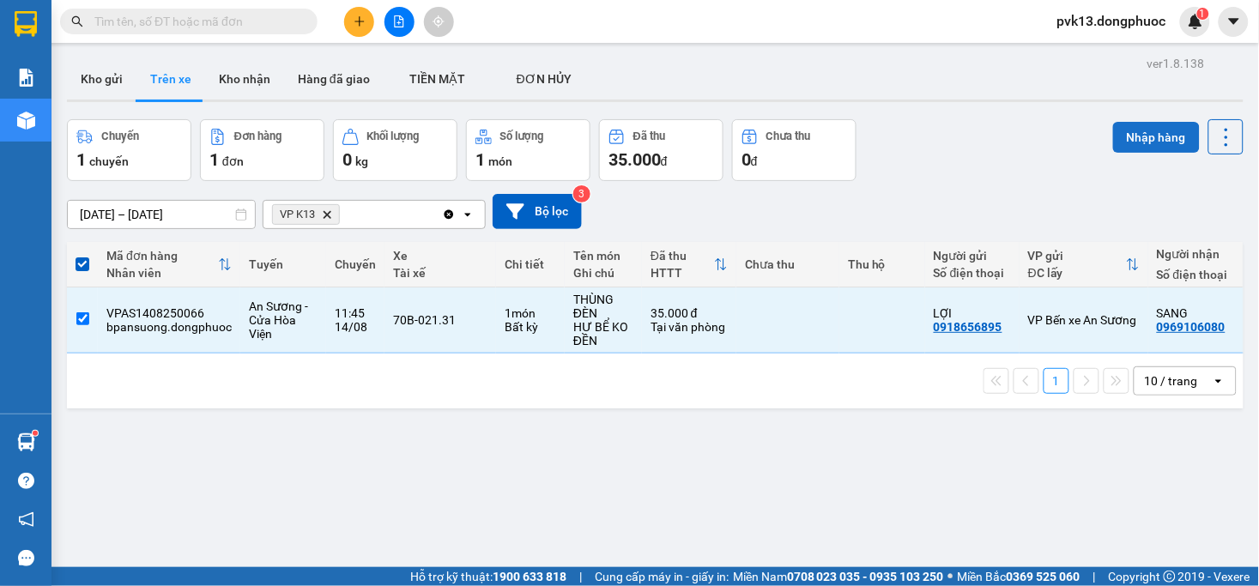
click at [1130, 141] on button "Nhập hàng" at bounding box center [1156, 137] width 87 height 31
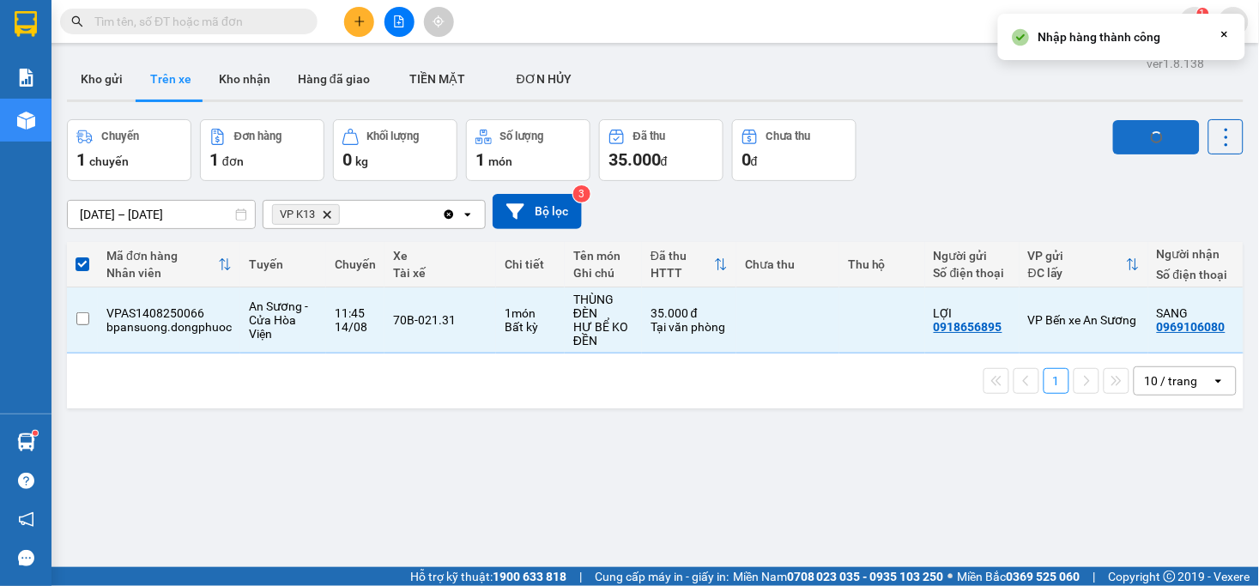
checkbox input "false"
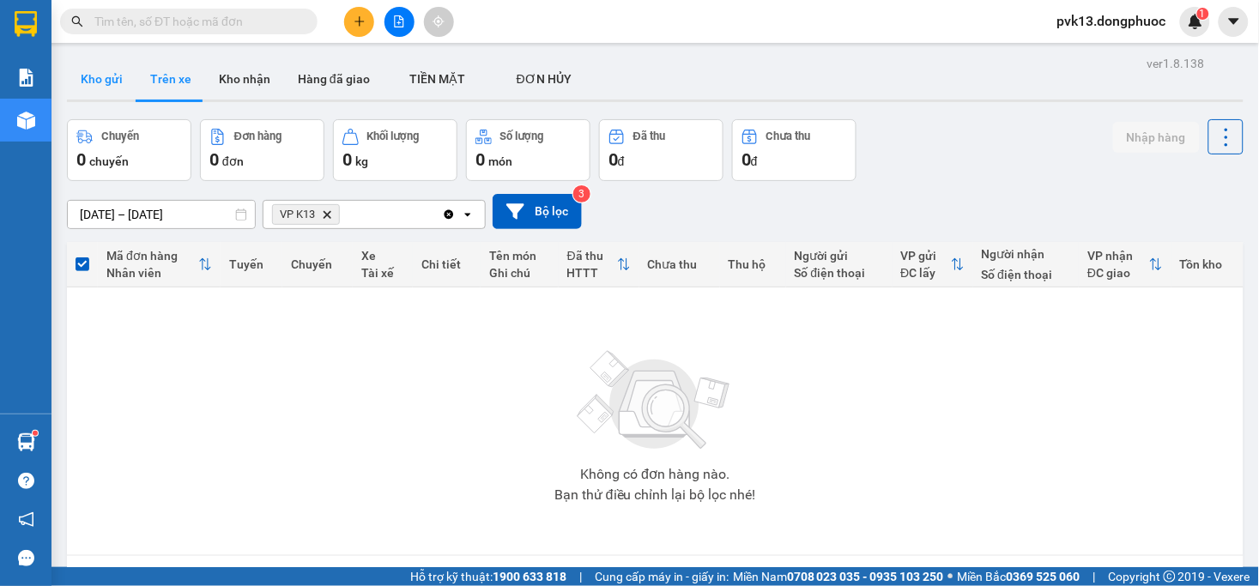
click at [99, 83] on button "Kho gửi" at bounding box center [102, 78] width 70 height 41
